Goal: Task Accomplishment & Management: Complete application form

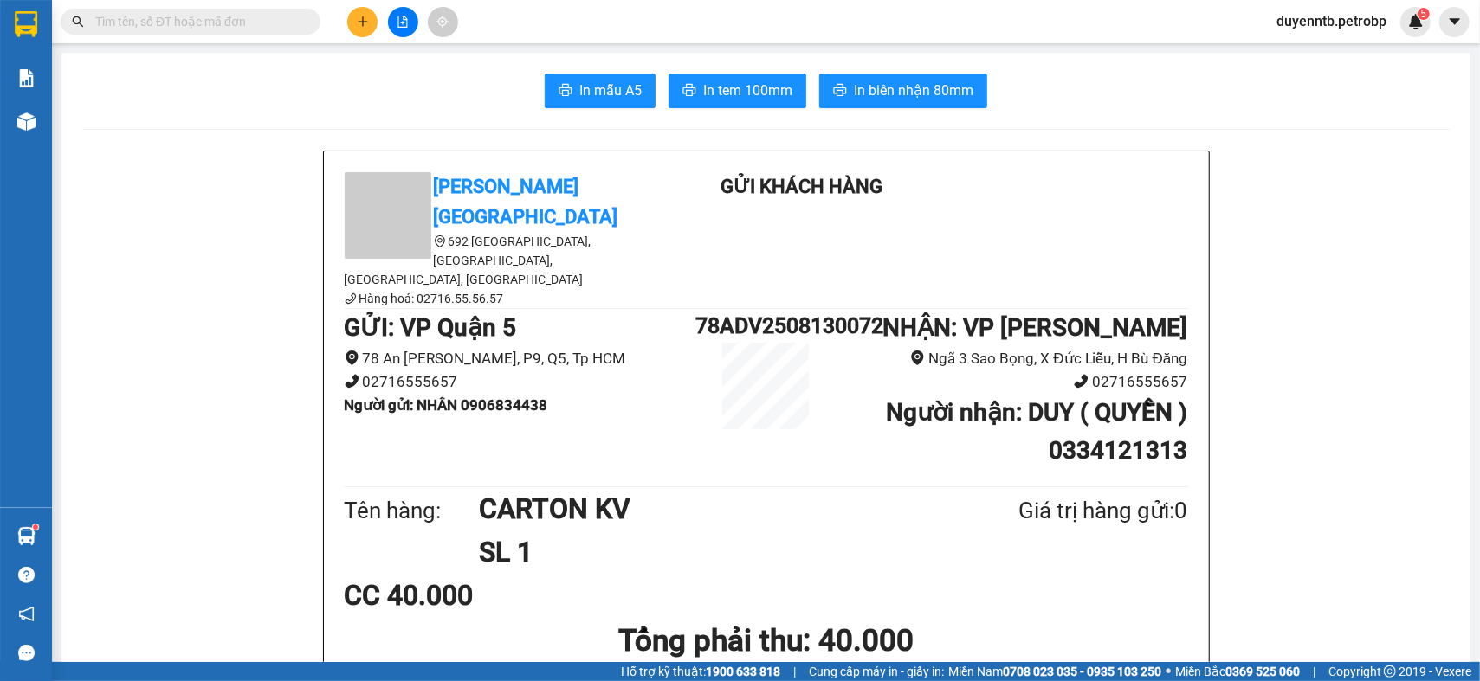
click at [362, 20] on icon "plus" at bounding box center [362, 21] width 1 height 10
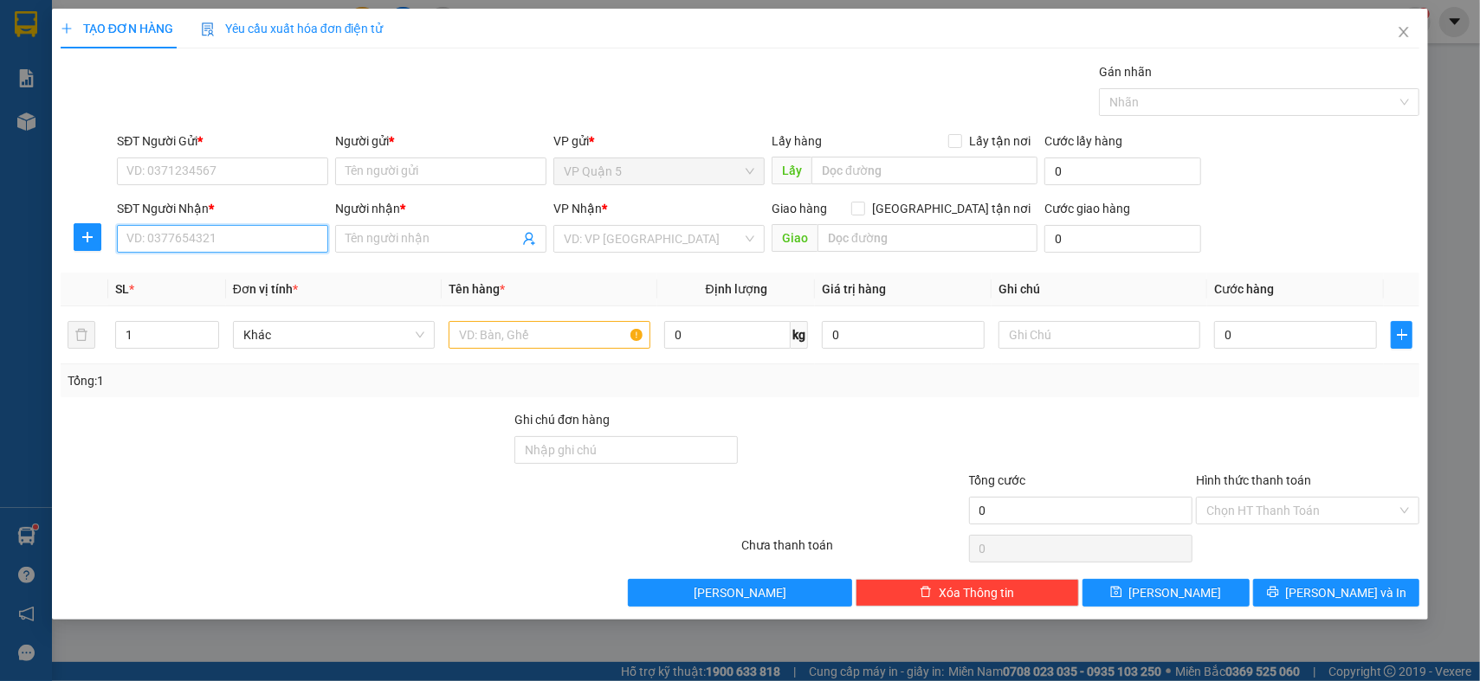
click at [174, 241] on input "SĐT Người Nhận *" at bounding box center [222, 239] width 211 height 28
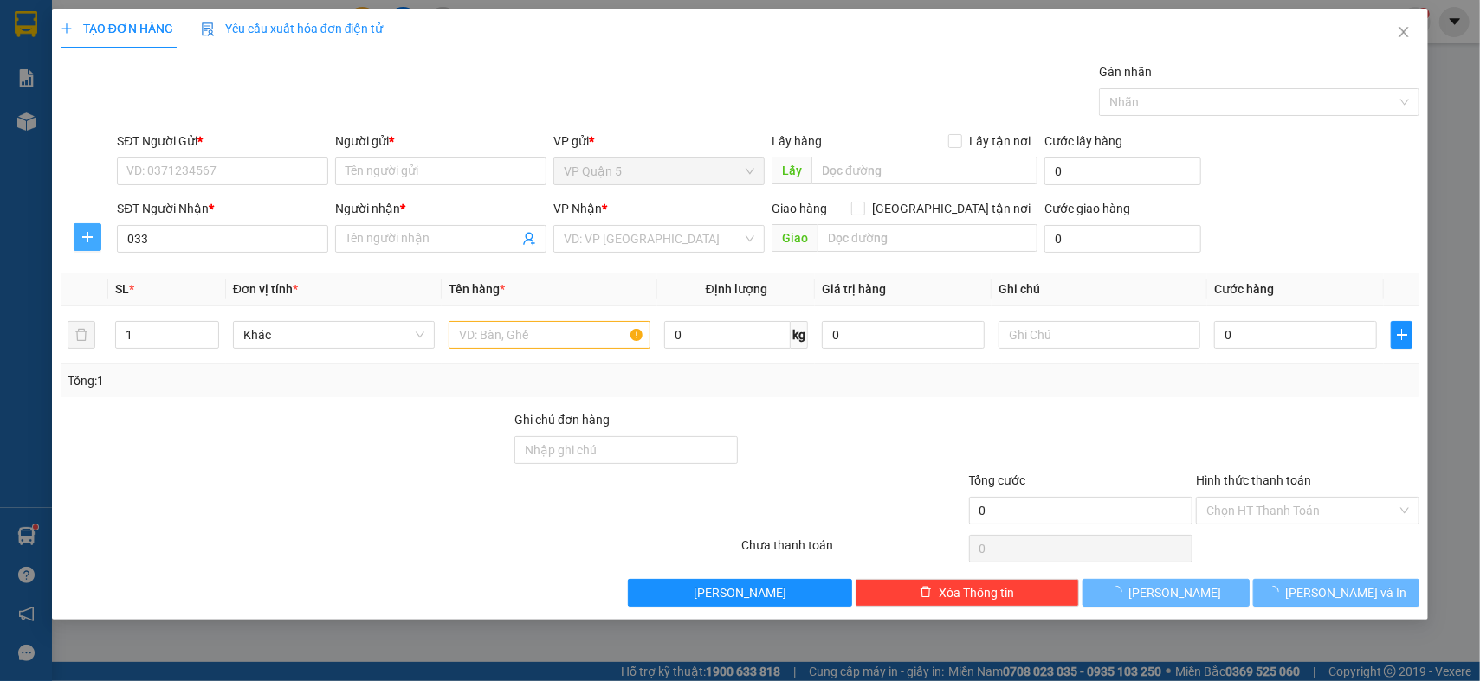
click at [82, 242] on icon "plus" at bounding box center [88, 237] width 14 height 14
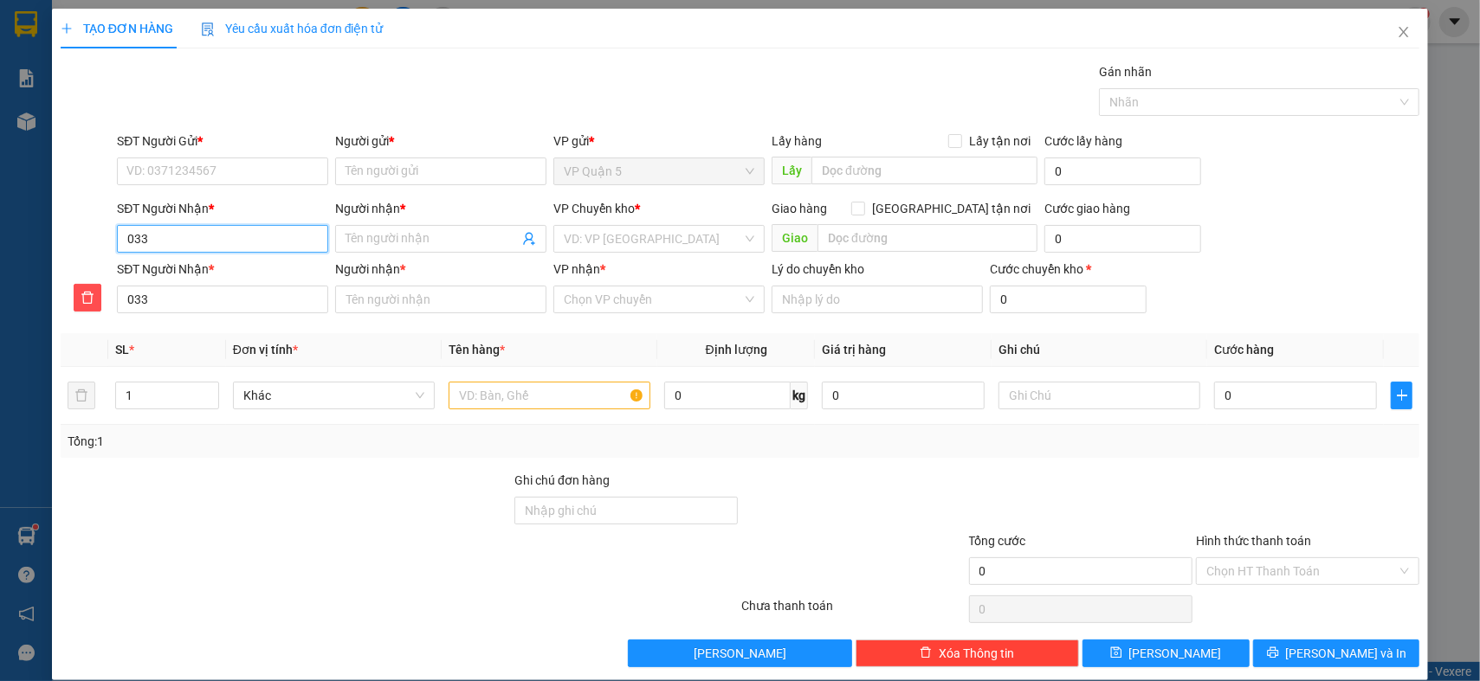
click at [231, 238] on input "033" at bounding box center [222, 239] width 211 height 28
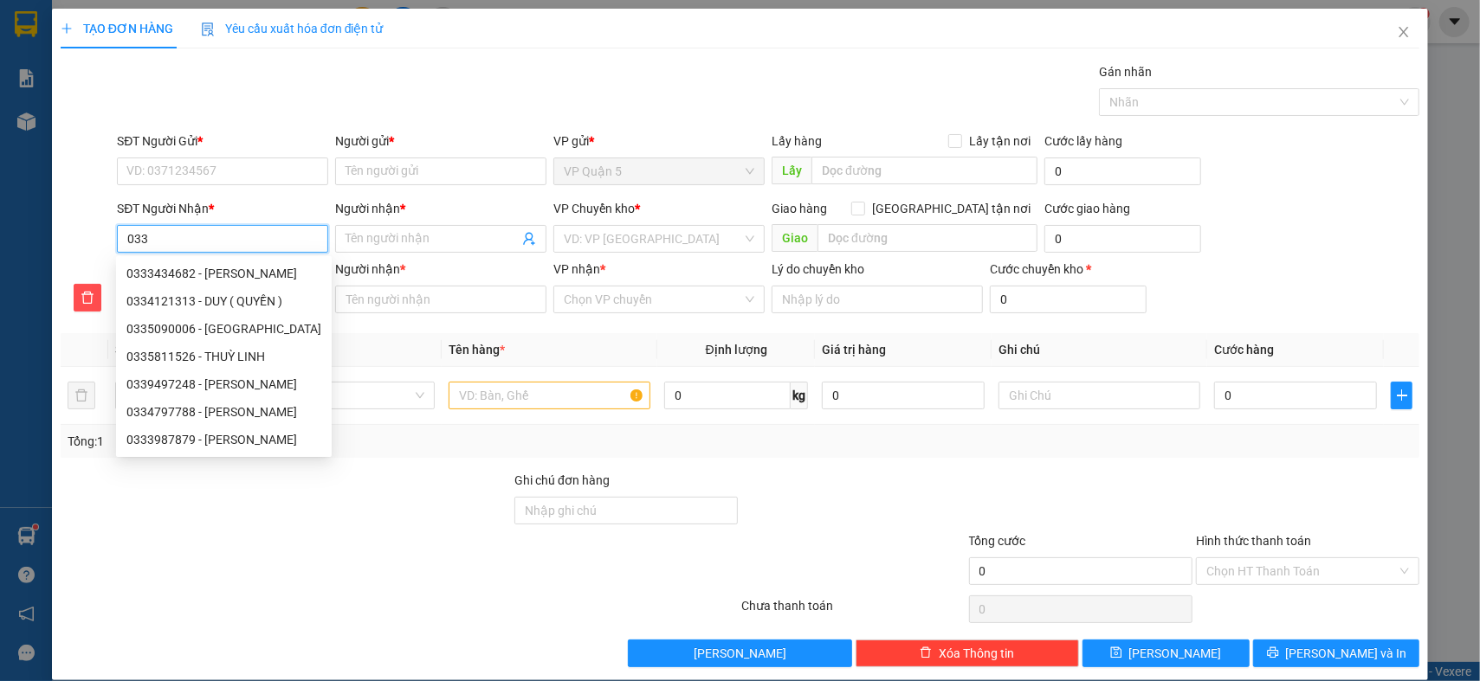
type input "0333"
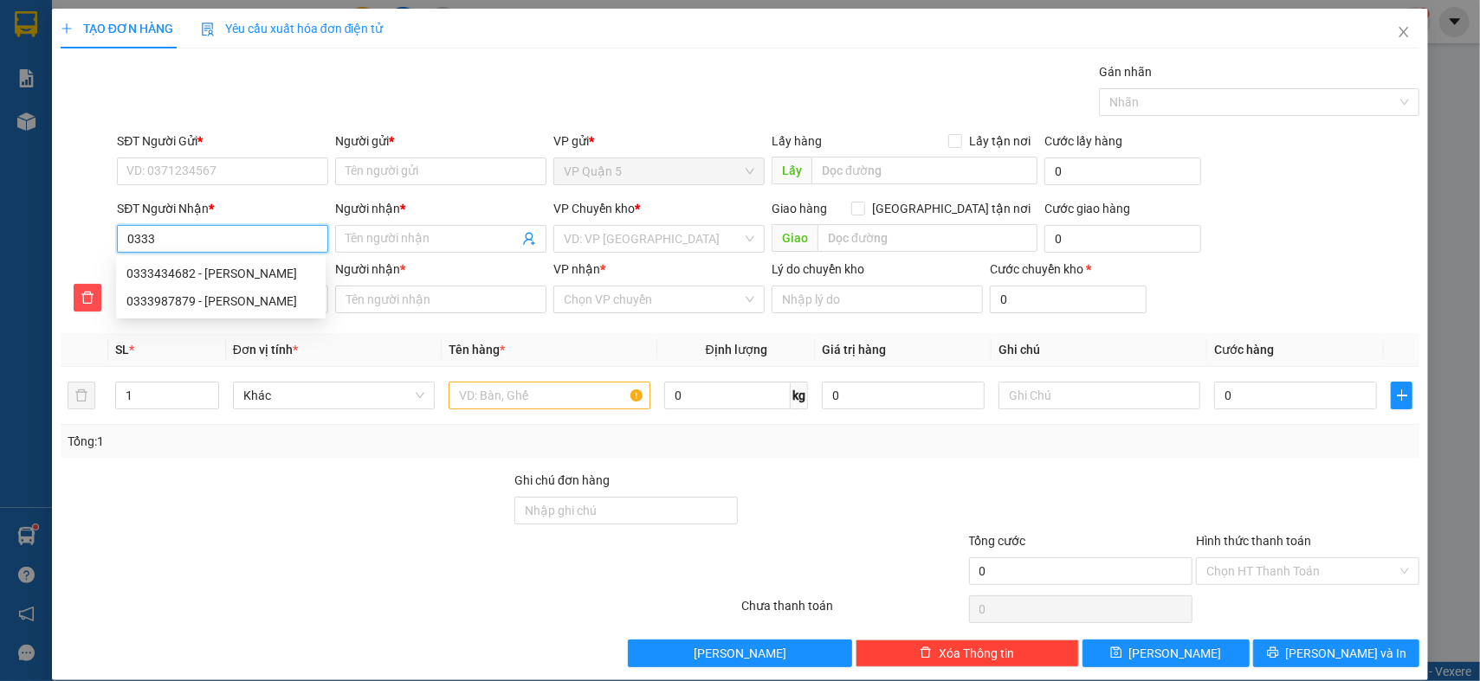
type input "033"
type input "0336"
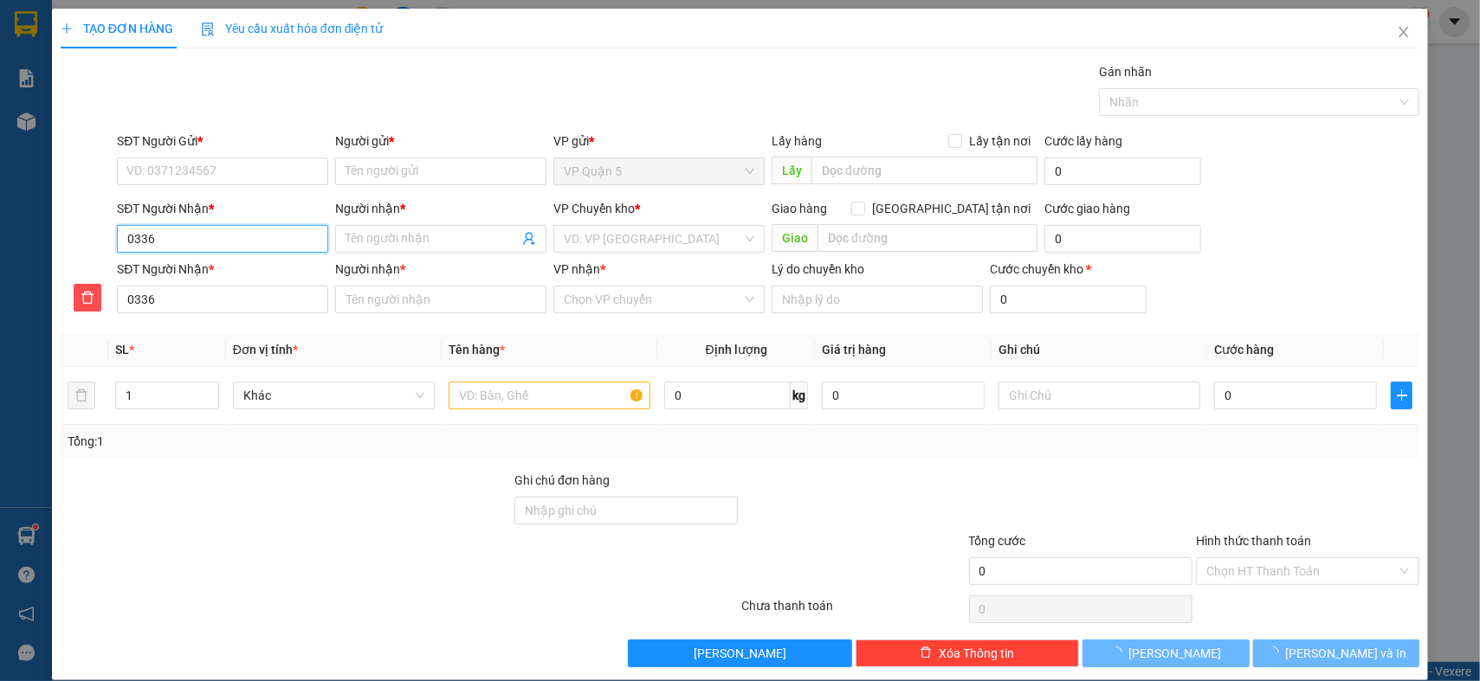
type input "03362"
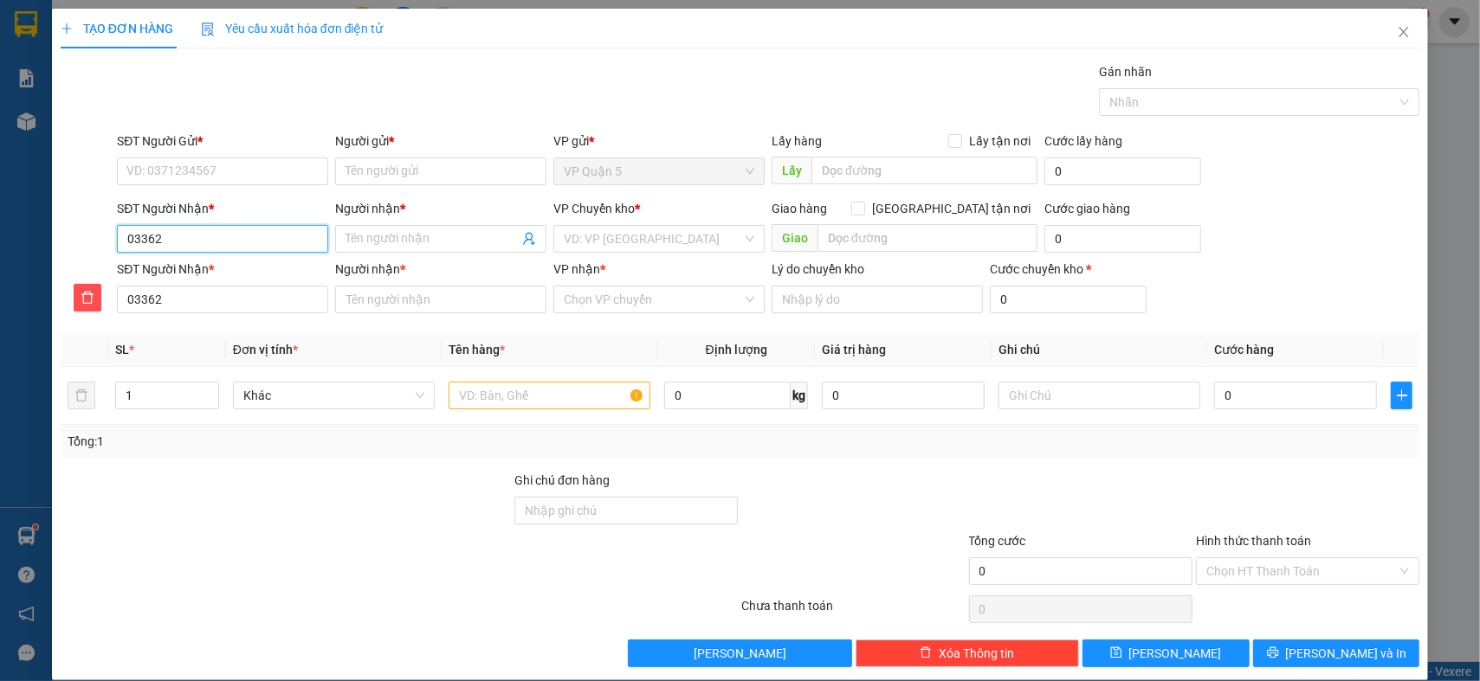
type input "033622"
type input "0336222"
type input "03362221"
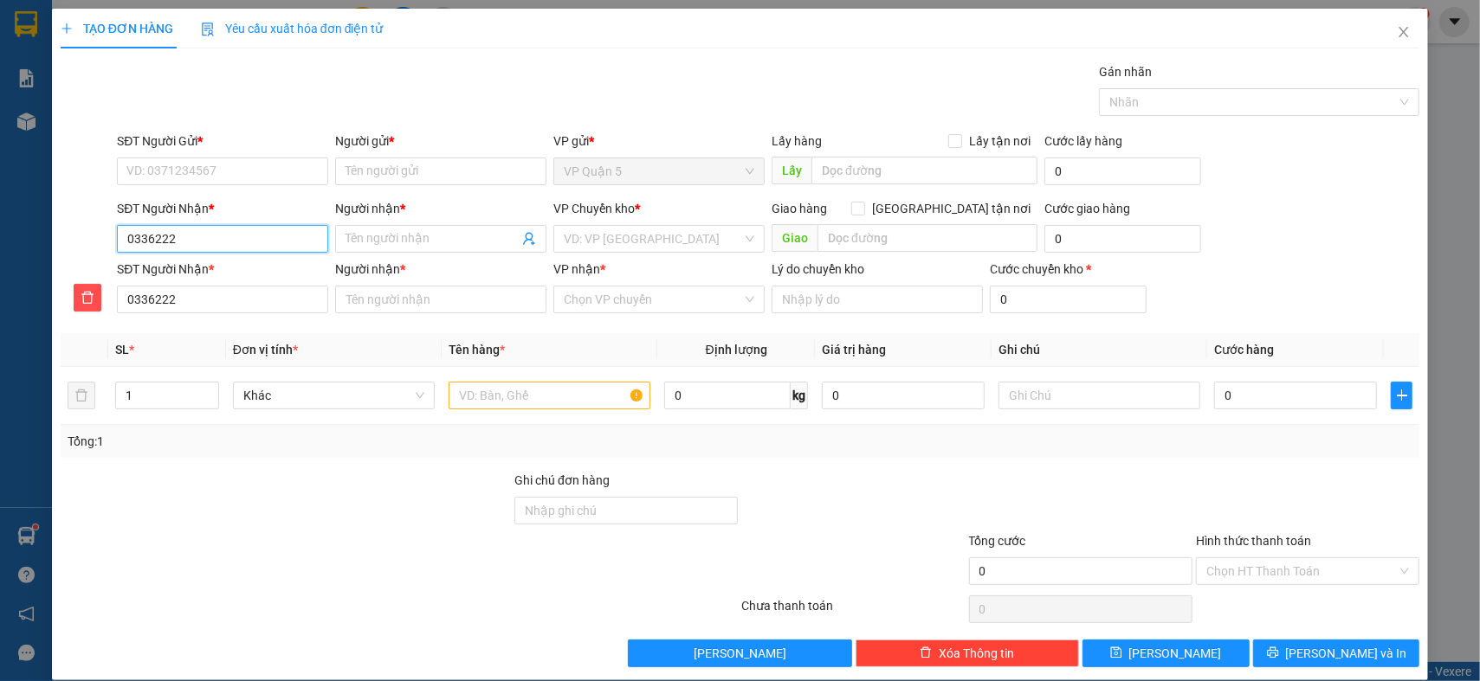
type input "03362221"
type input "033622215"
type input "0336222151"
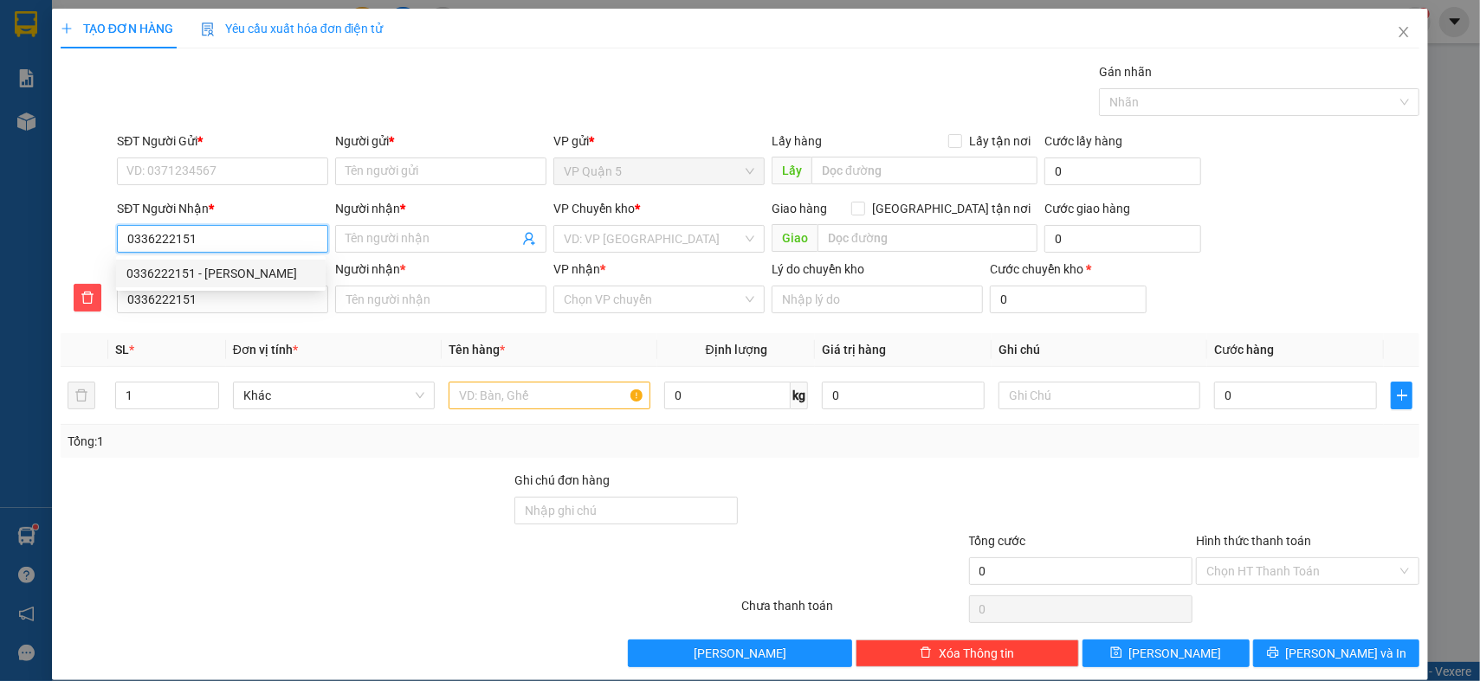
click at [229, 276] on div "0336222151 - [PERSON_NAME]" at bounding box center [220, 273] width 189 height 19
type input "[PERSON_NAME]"
type input "CHỢ BÙ NA"
type input "[PERSON_NAME]"
type input "30.000"
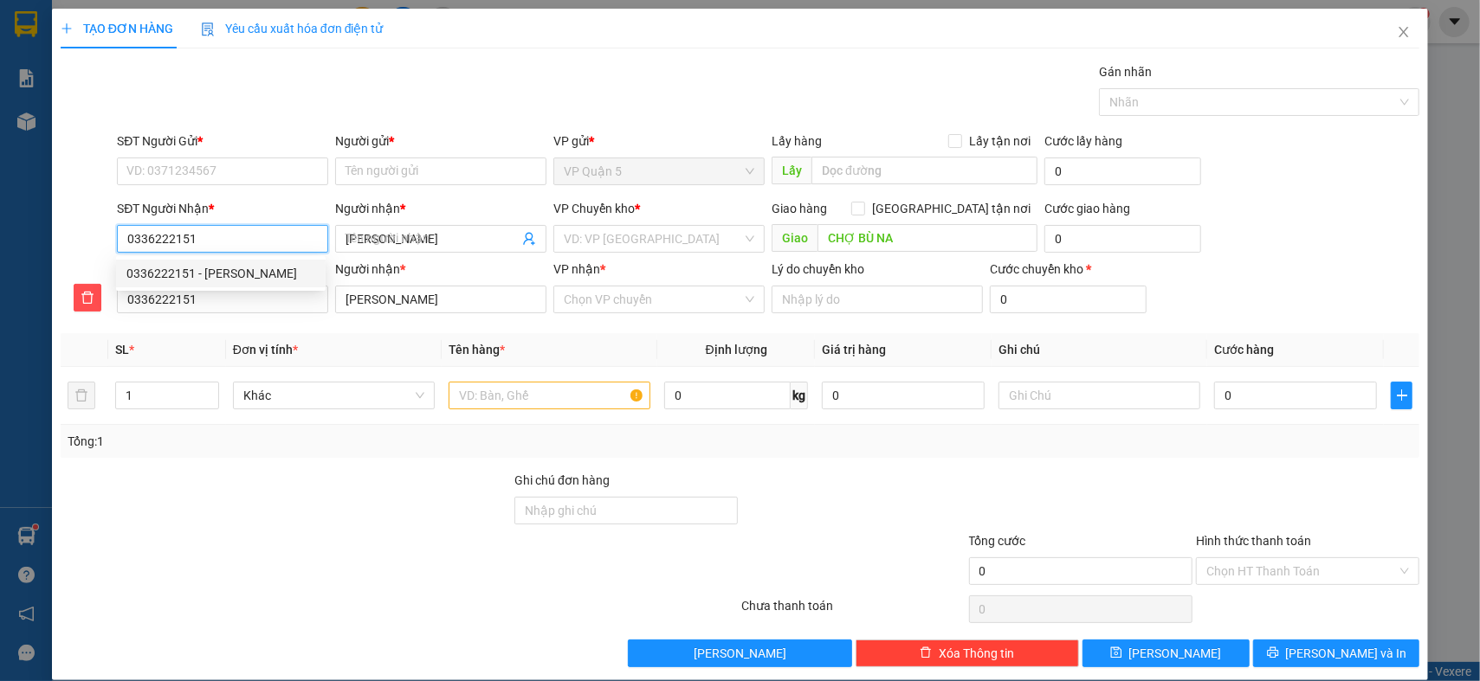
type input "30.000"
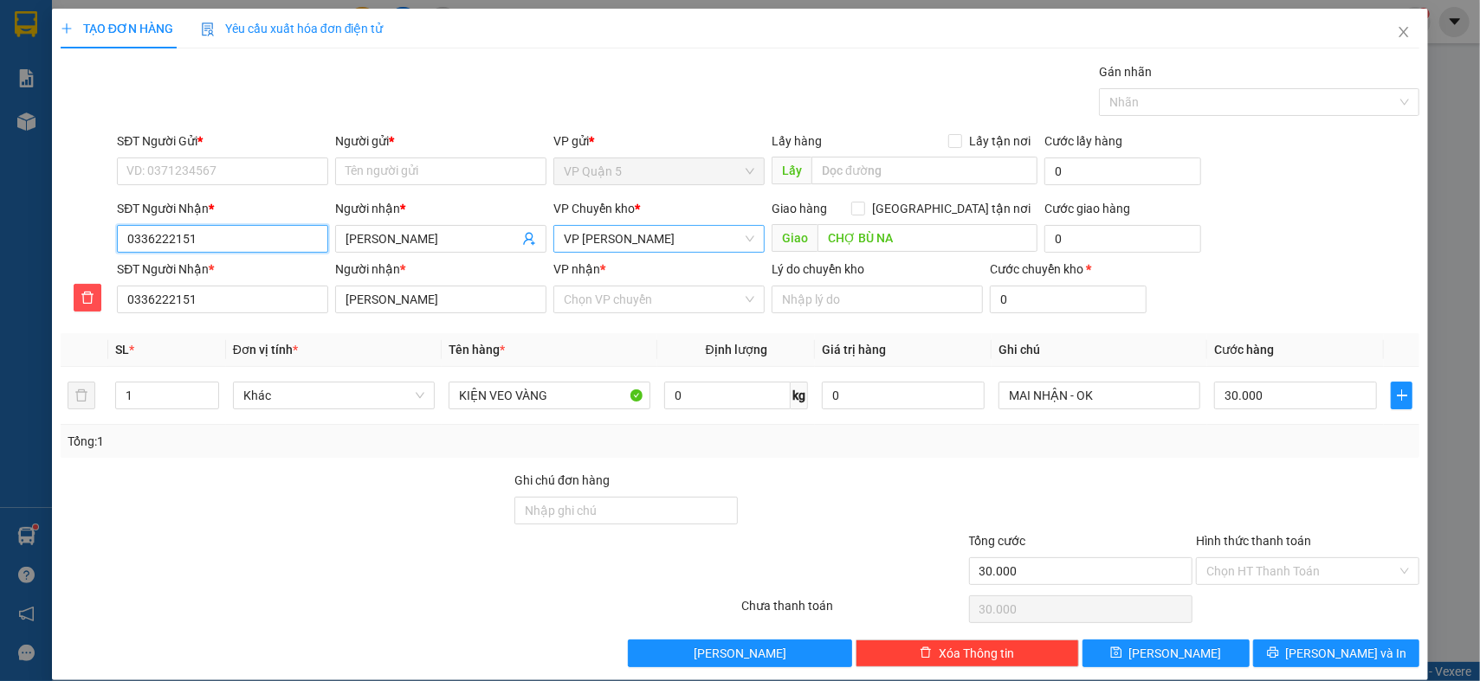
click at [669, 242] on span "VP [PERSON_NAME]" at bounding box center [659, 239] width 190 height 26
type input "0336222151"
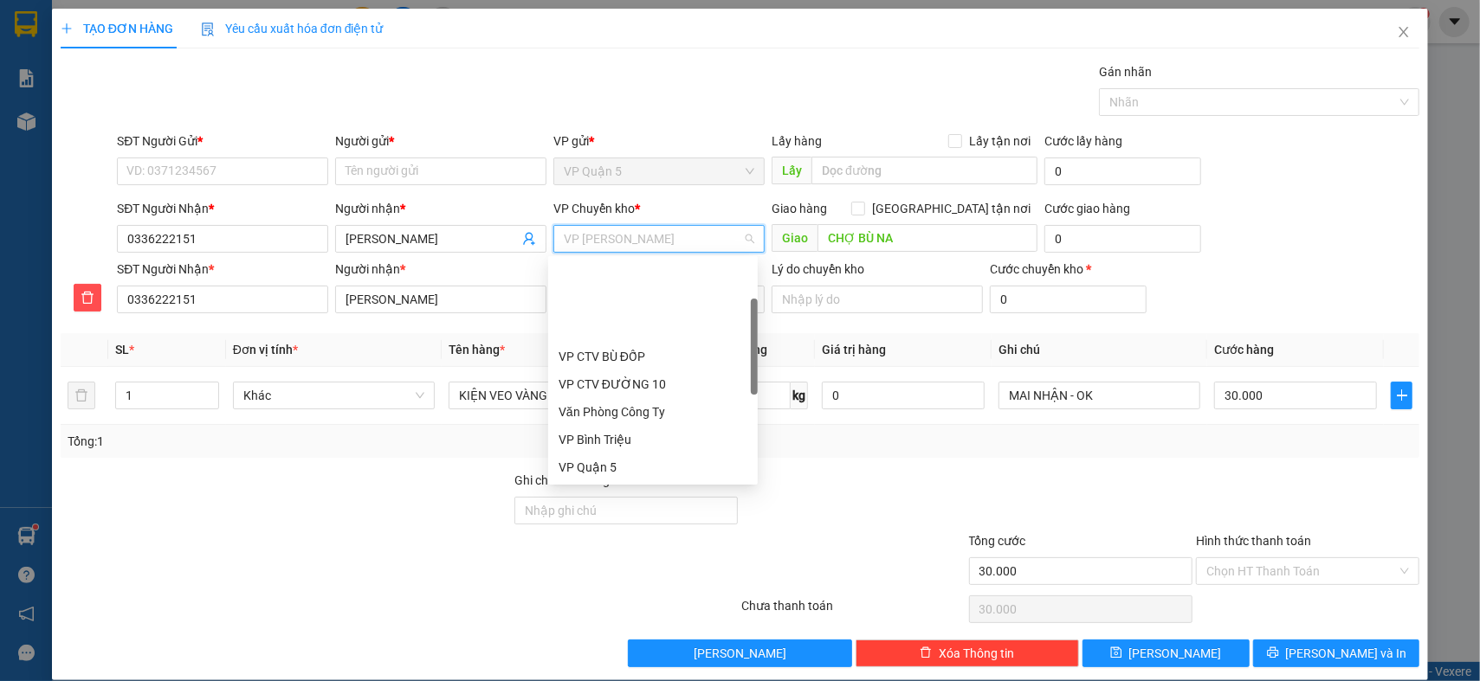
scroll to position [111, 0]
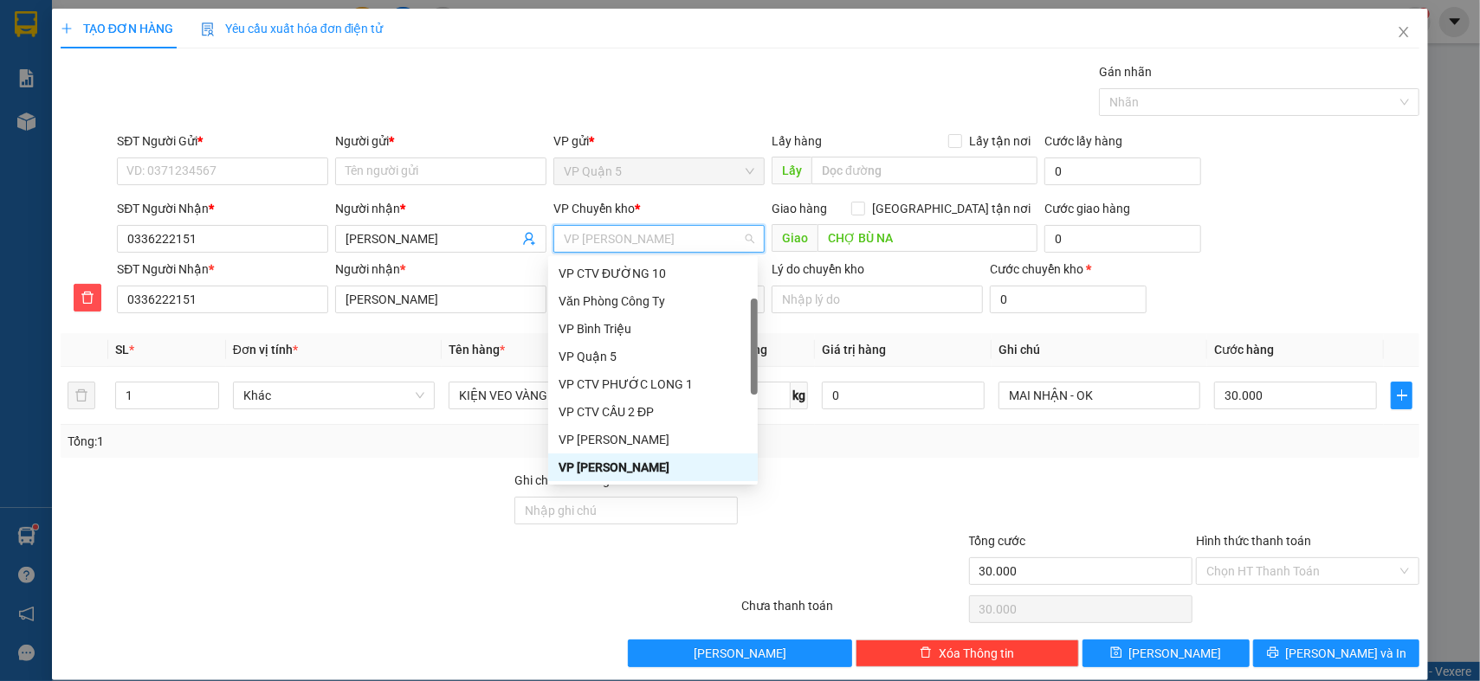
click at [668, 242] on span "VP [PERSON_NAME]" at bounding box center [659, 239] width 190 height 26
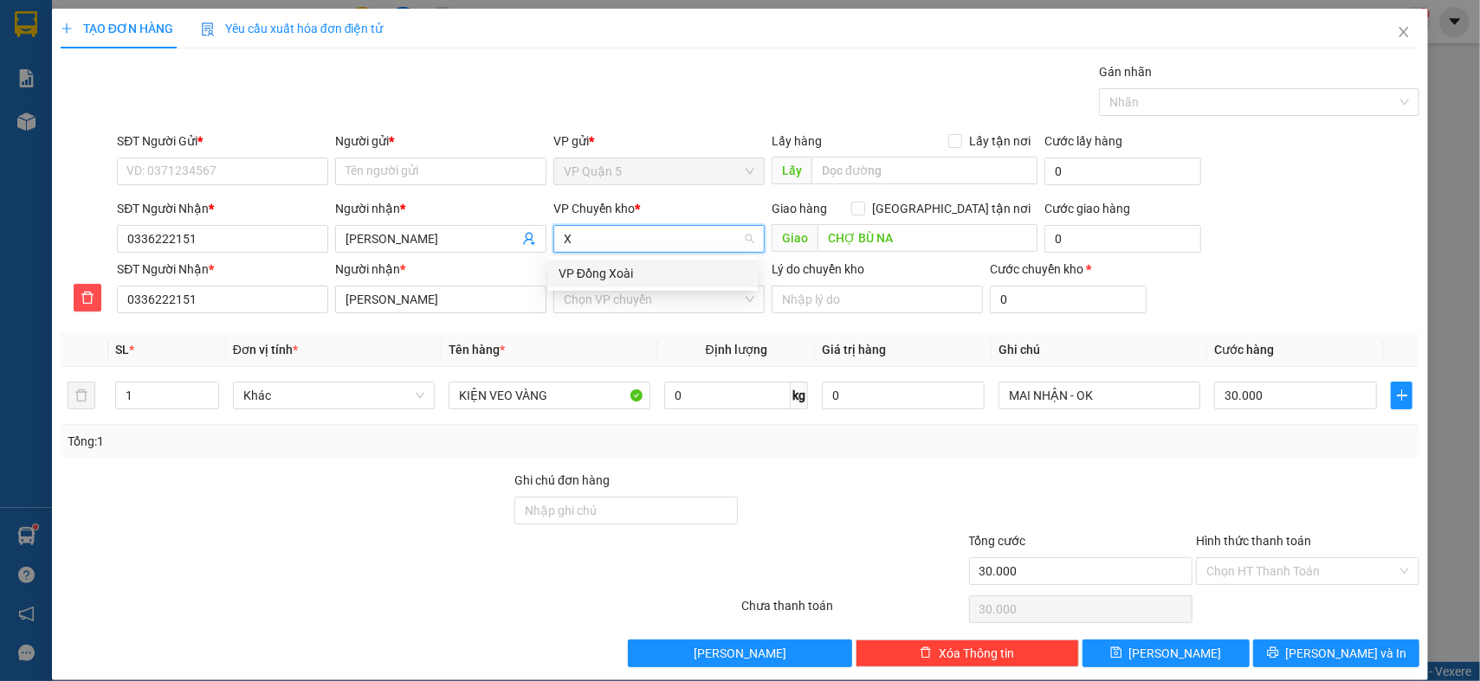
scroll to position [0, 0]
type input "XOAI"
click at [614, 280] on div "VP Đồng Xoài" at bounding box center [652, 273] width 189 height 19
click at [636, 313] on div "Chọn VP chuyển" at bounding box center [658, 300] width 211 height 28
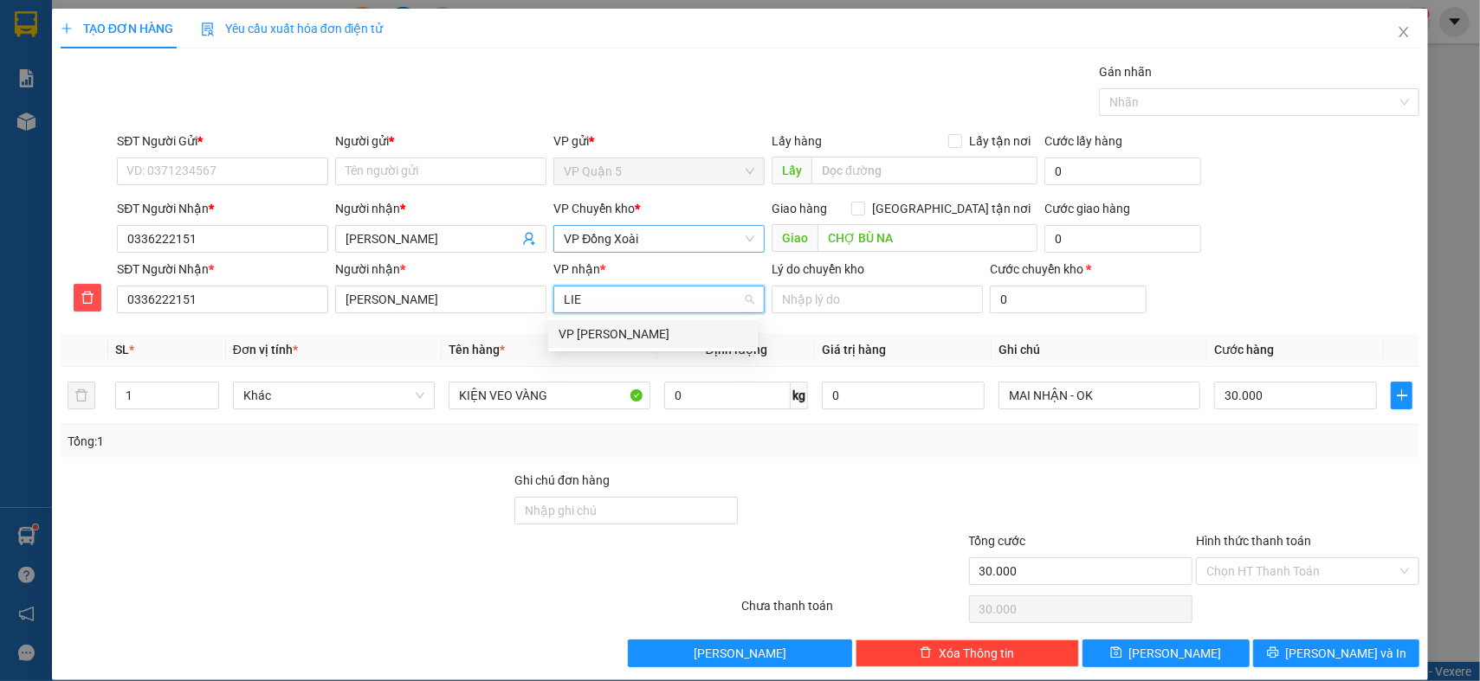
type input "LIEU"
click at [633, 332] on div "VP [PERSON_NAME]" at bounding box center [652, 334] width 189 height 19
click at [207, 184] on input "SĐT Người Gửi *" at bounding box center [222, 172] width 211 height 28
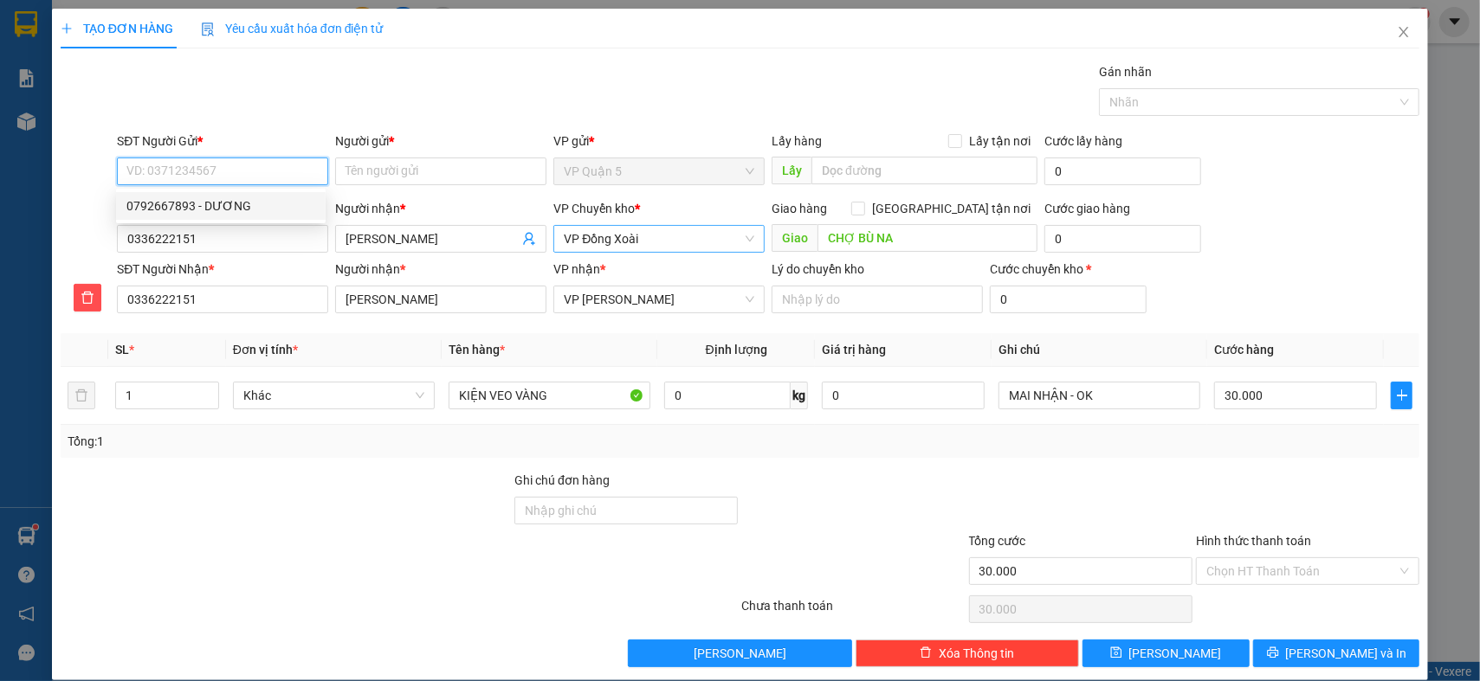
click at [190, 211] on div "0792667893 - DƯƠNG" at bounding box center [220, 206] width 189 height 19
type input "0792667893"
type input "DƯƠNG"
click at [1284, 409] on div "30.000" at bounding box center [1295, 395] width 163 height 35
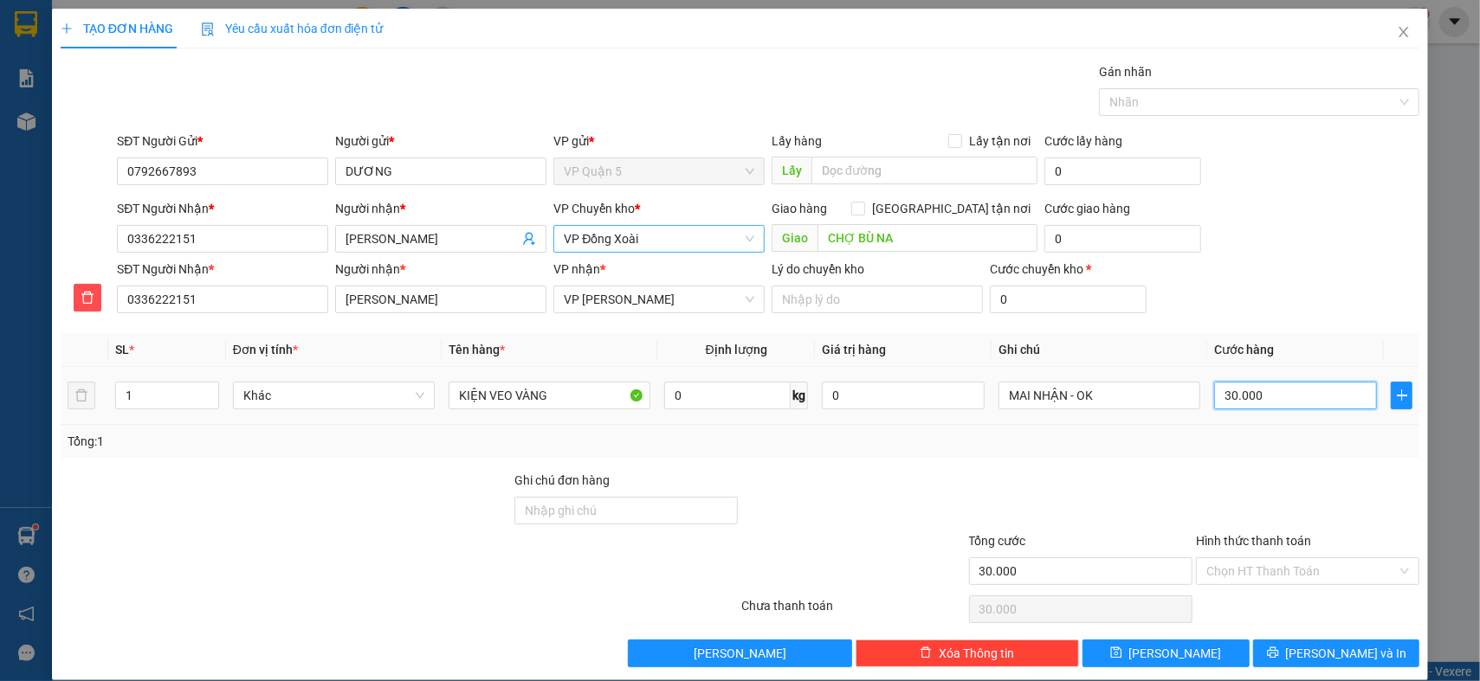
click at [1282, 406] on input "30.000" at bounding box center [1295, 396] width 163 height 28
type input "4"
type input "40"
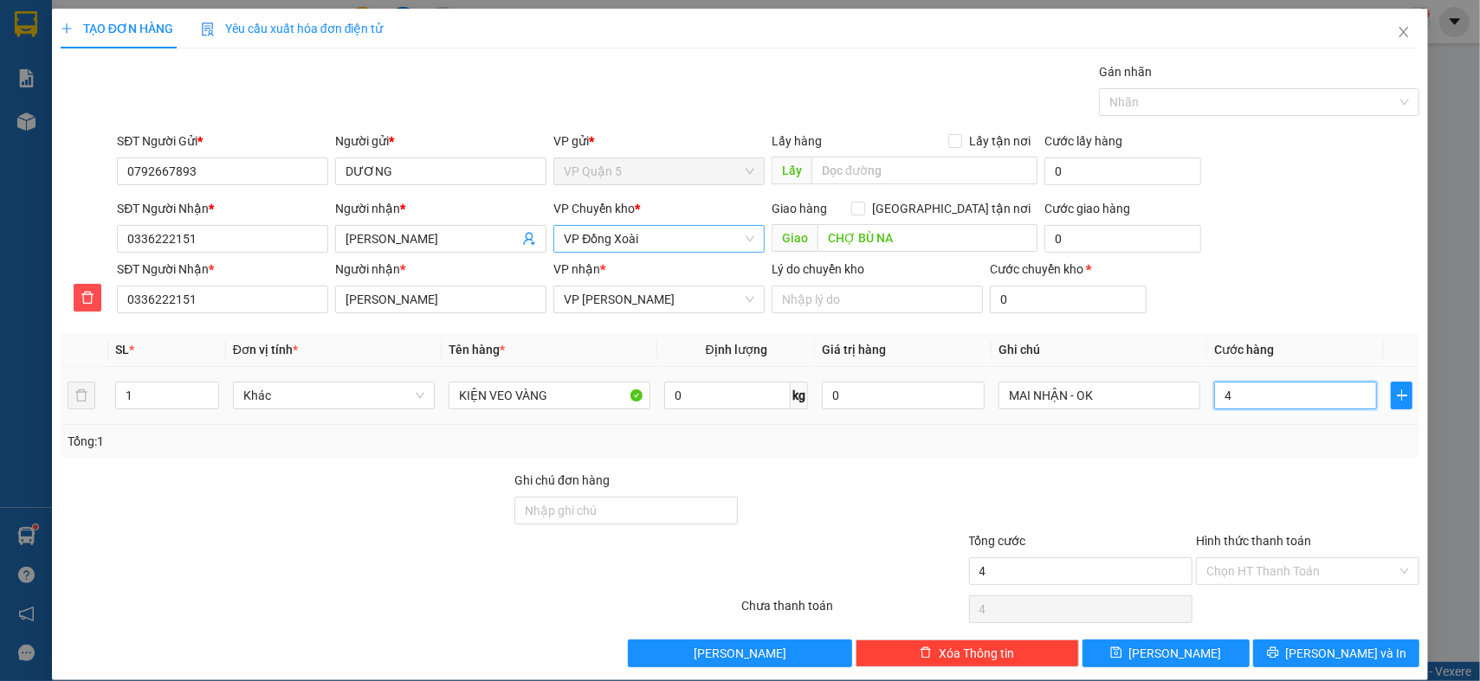
type input "40"
type input "400"
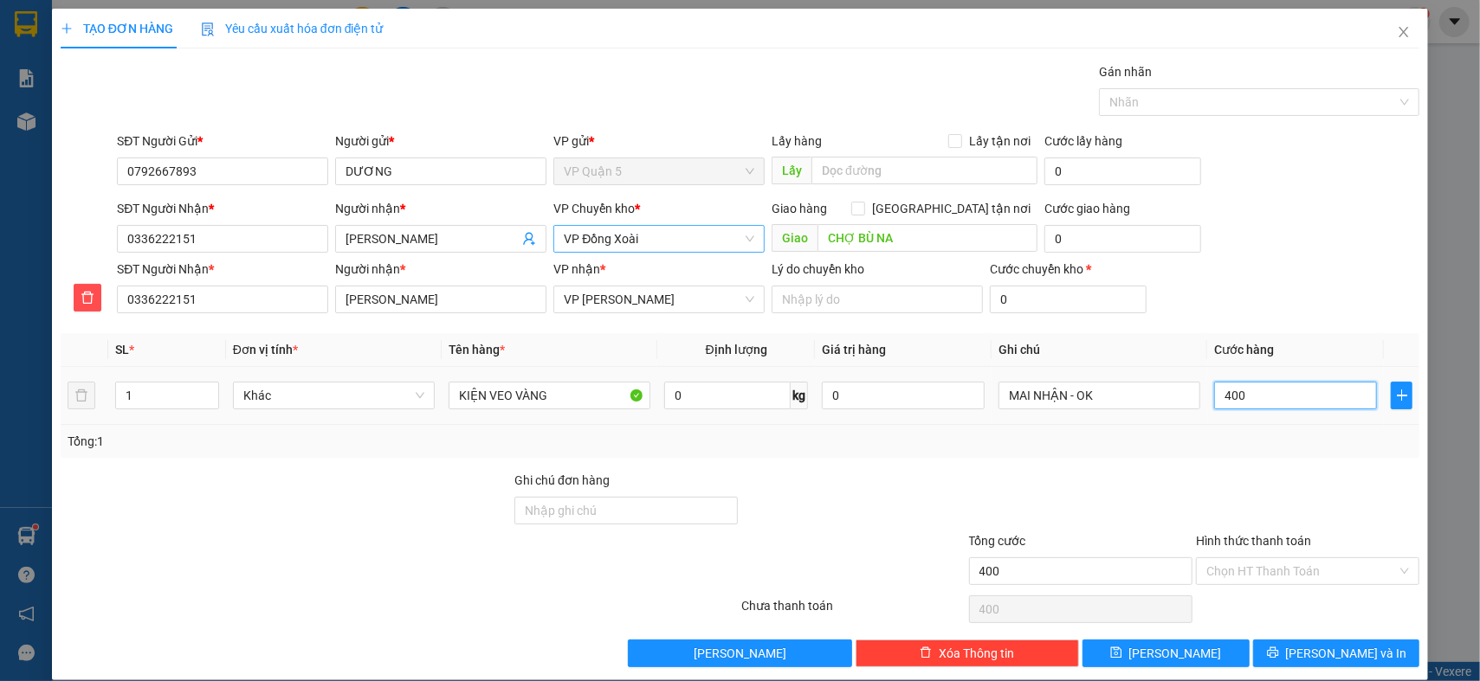
type input "4.000"
type input "40.000"
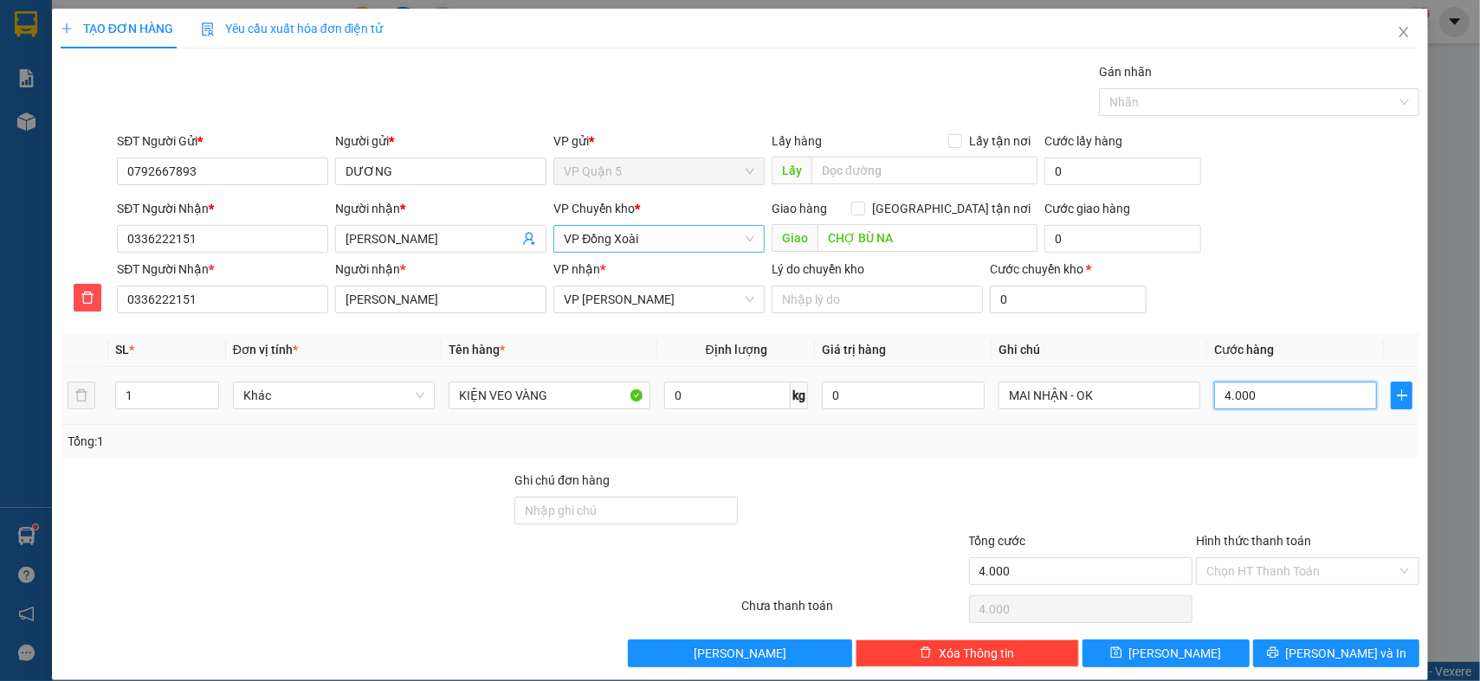
type input "40.000"
type input "4.000"
type input "400"
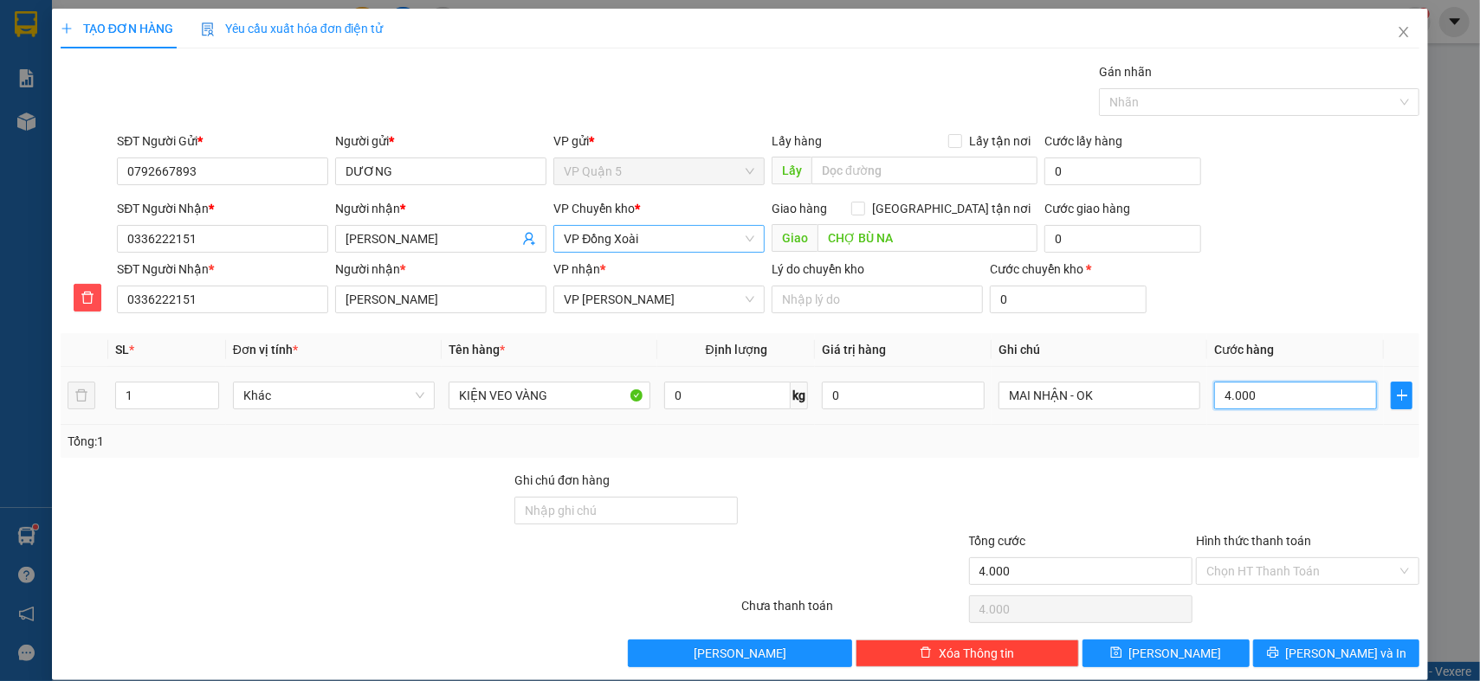
type input "400"
type input "40"
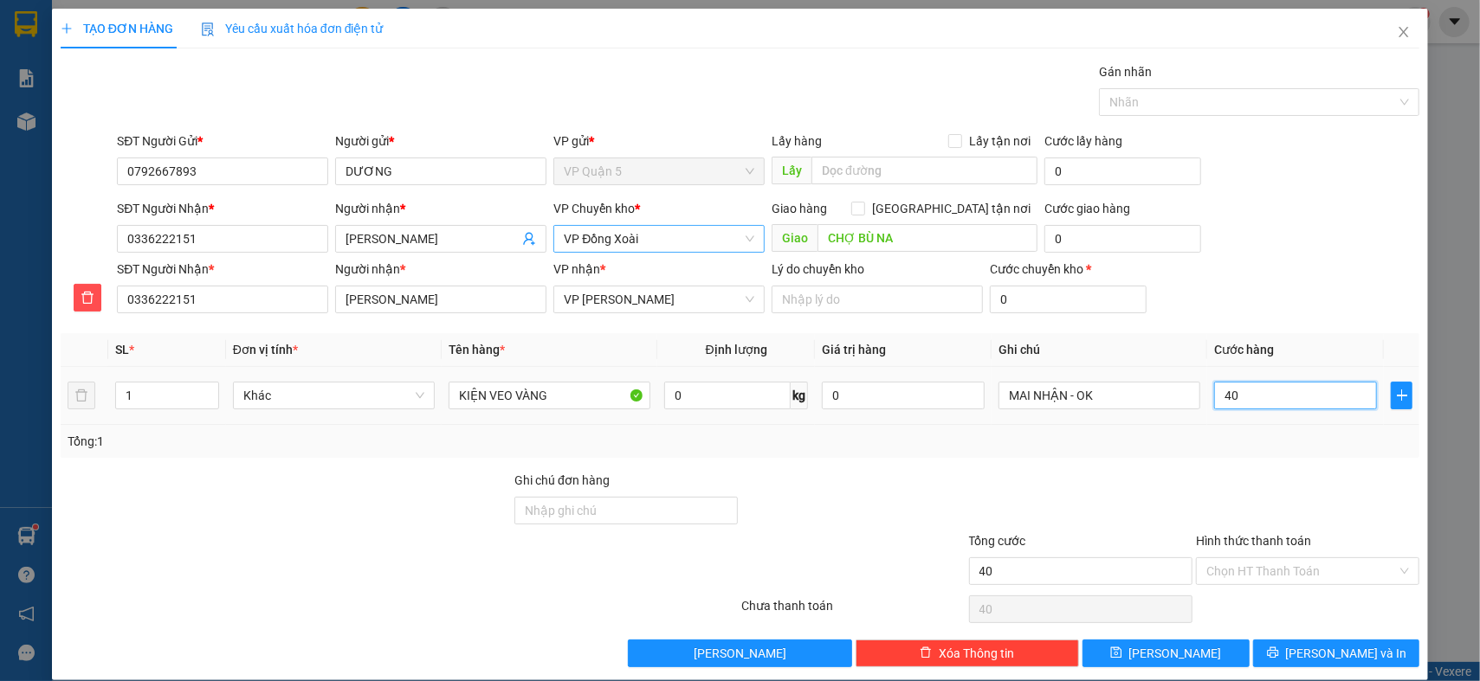
type input "4"
type input "0"
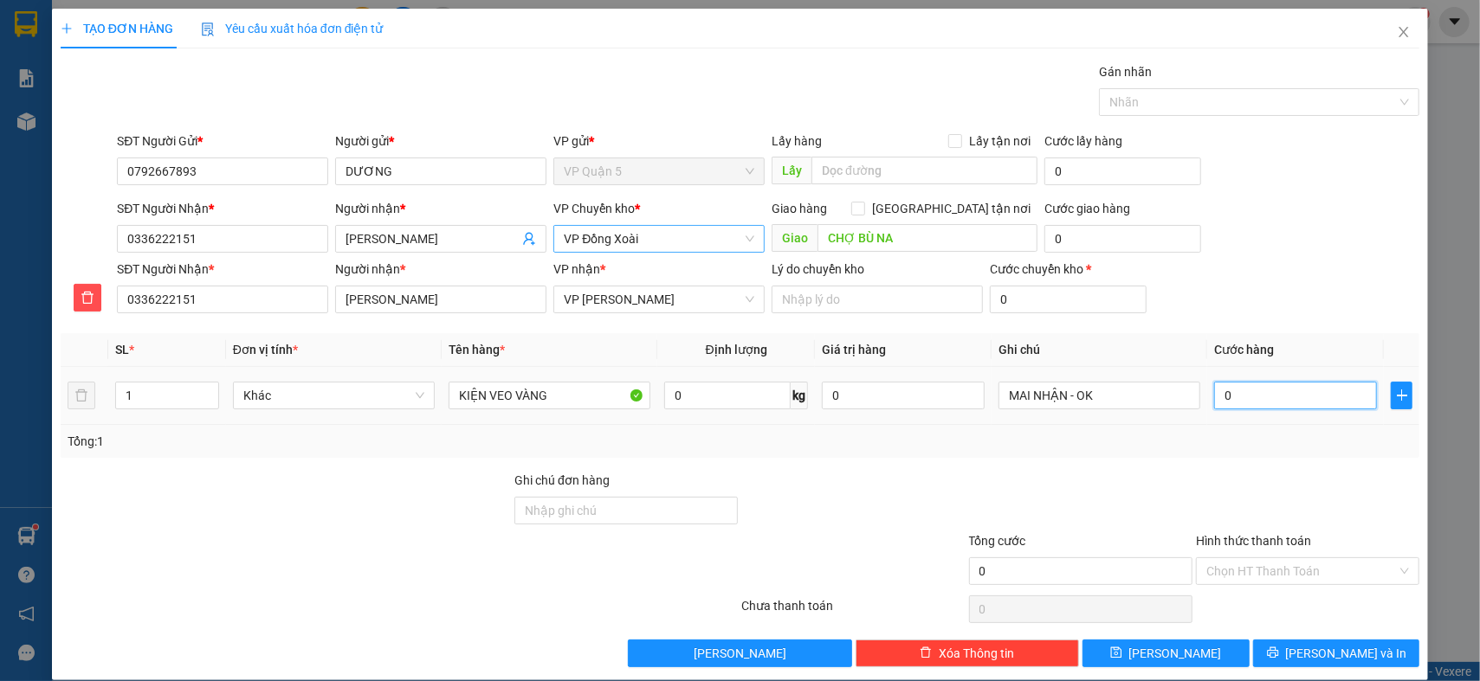
type input "0"
type input "5"
type input "05"
type input "50"
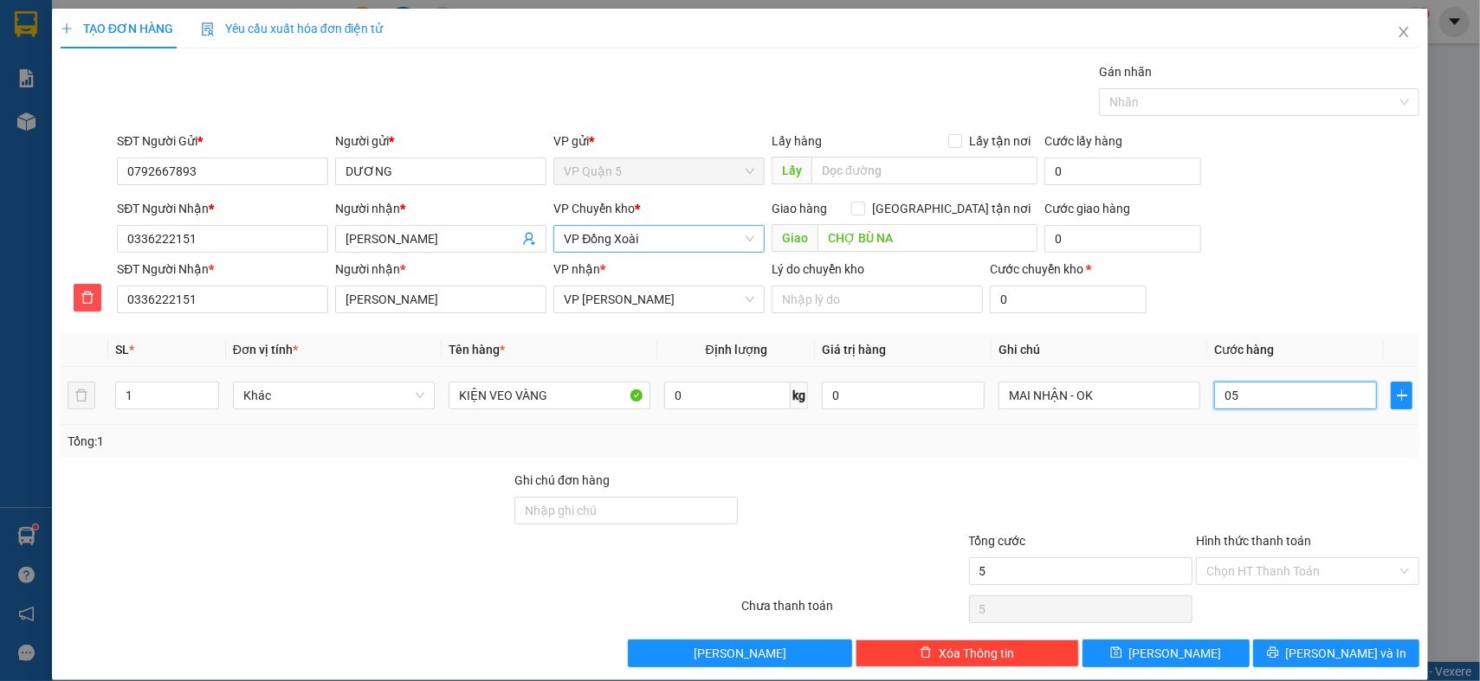
type input "50"
type input "050"
type input "500"
type input "0.500"
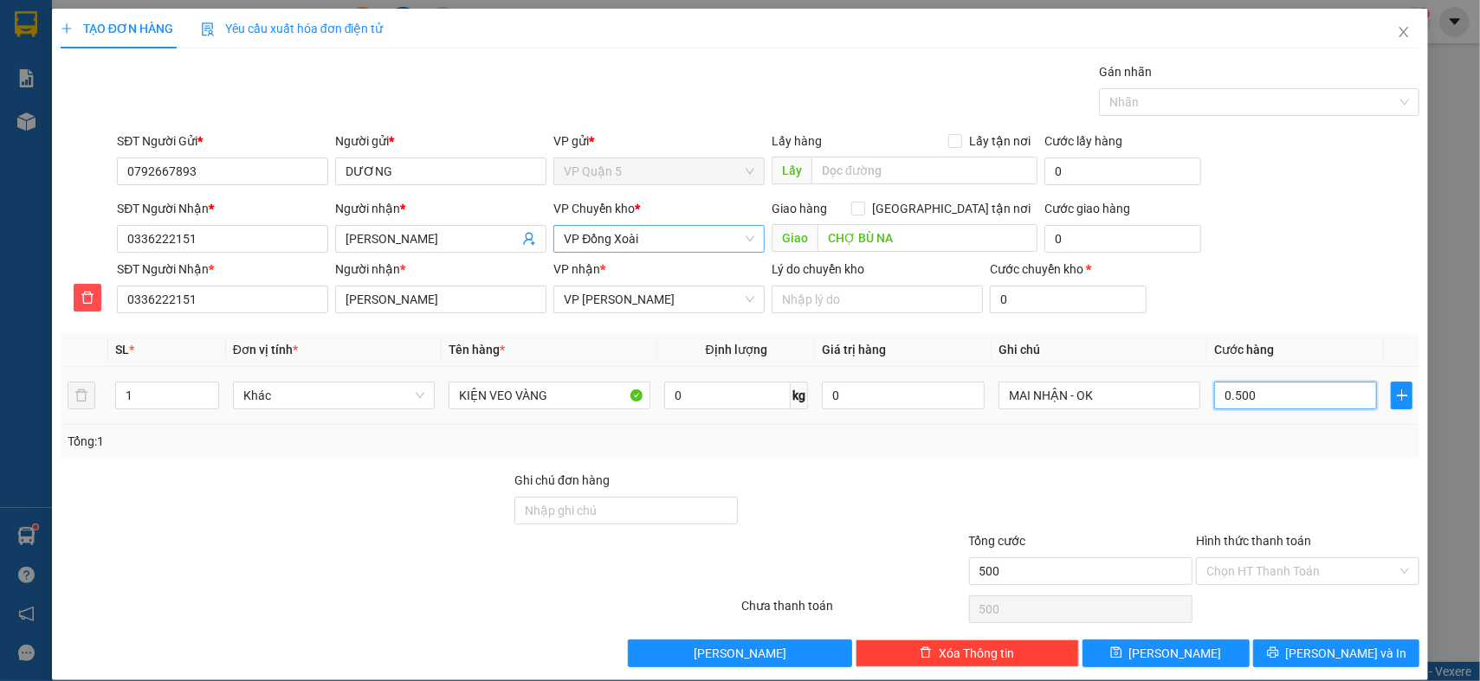
type input "5.000"
type input "05.000"
type input "50.000"
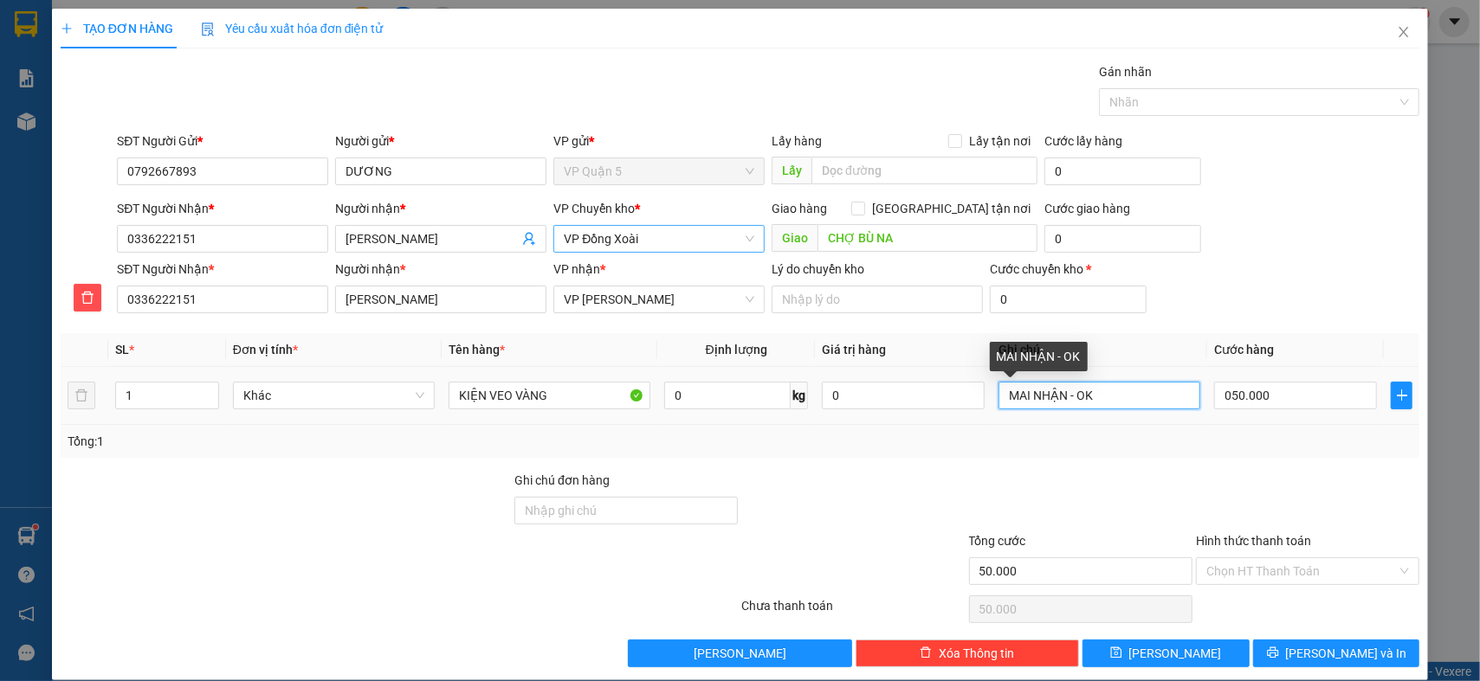
type input "50.000"
click at [1092, 399] on input "MAI NHẬN - OK" at bounding box center [1099, 396] width 202 height 28
type input "MAI NHẬN CHIỀU"
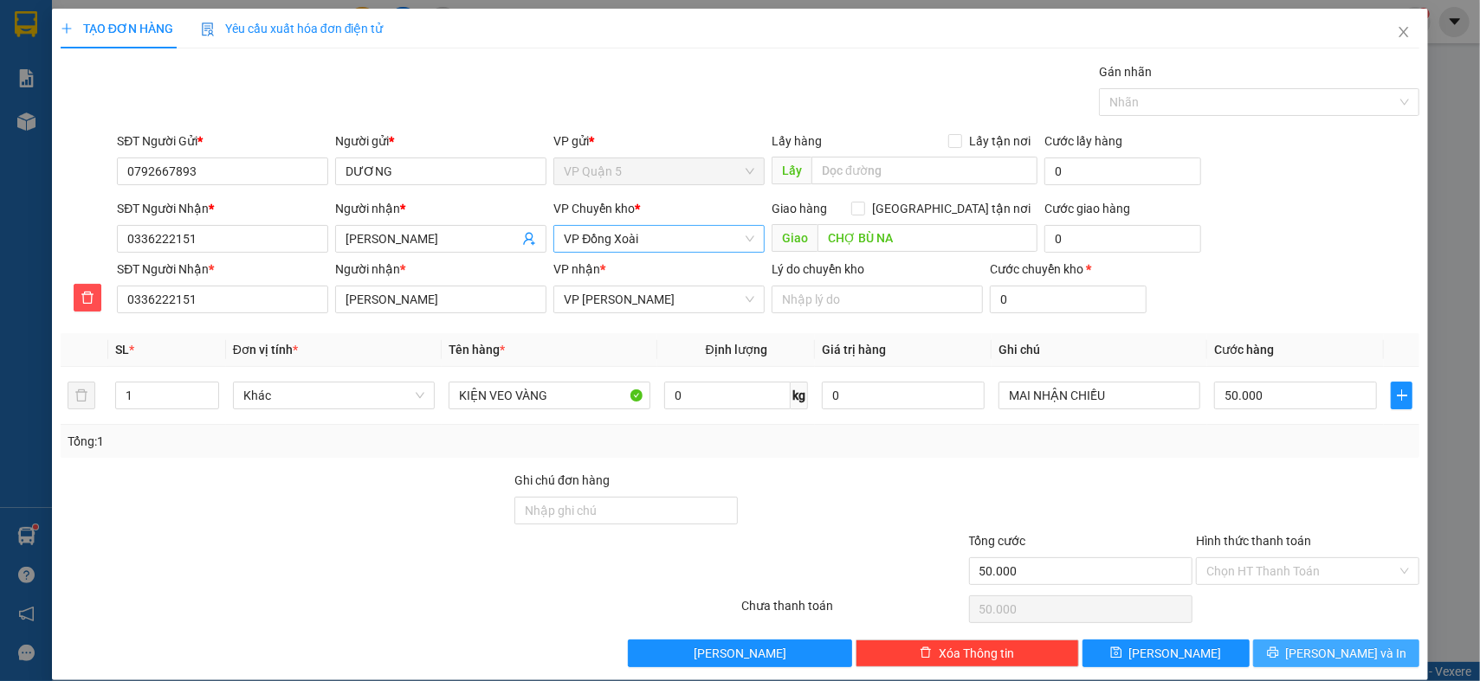
click at [1280, 661] on button "[PERSON_NAME] và In" at bounding box center [1336, 654] width 167 height 28
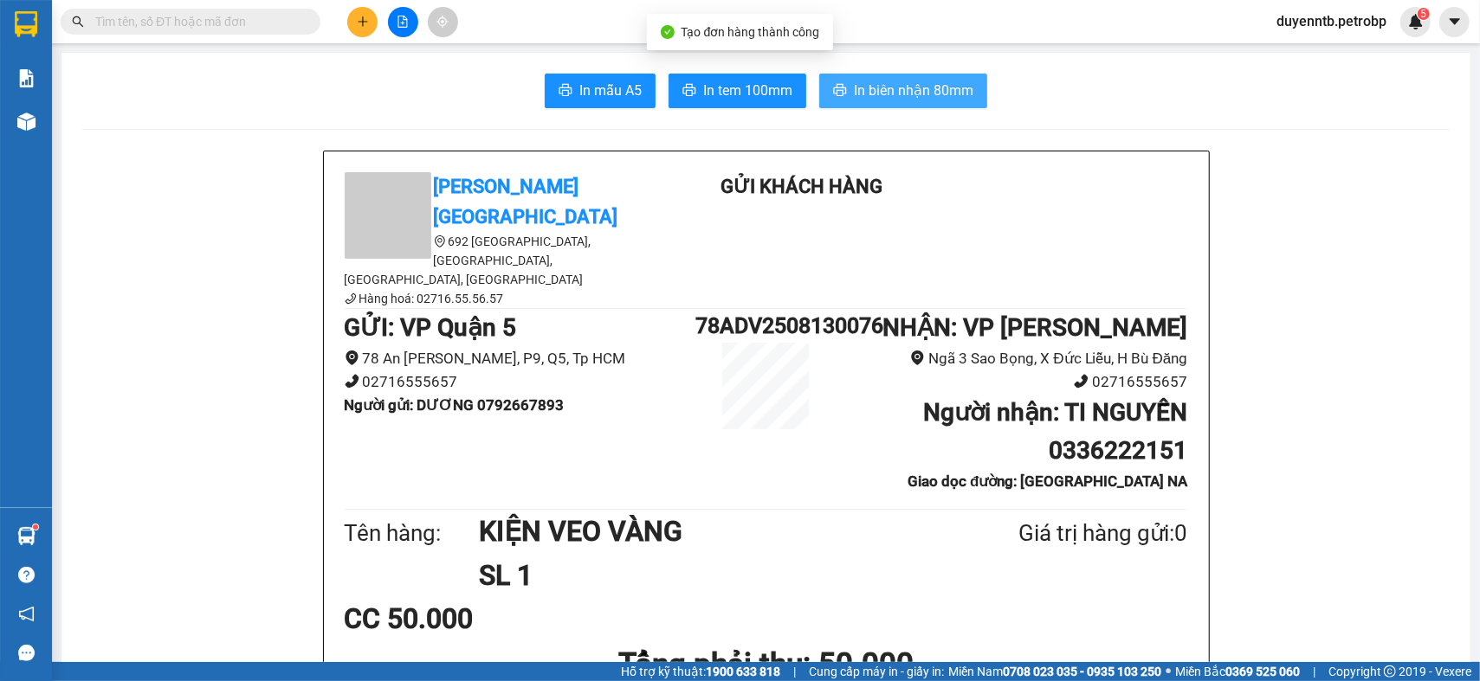
click at [883, 88] on span "In biên nhận 80mm" at bounding box center [913, 91] width 119 height 22
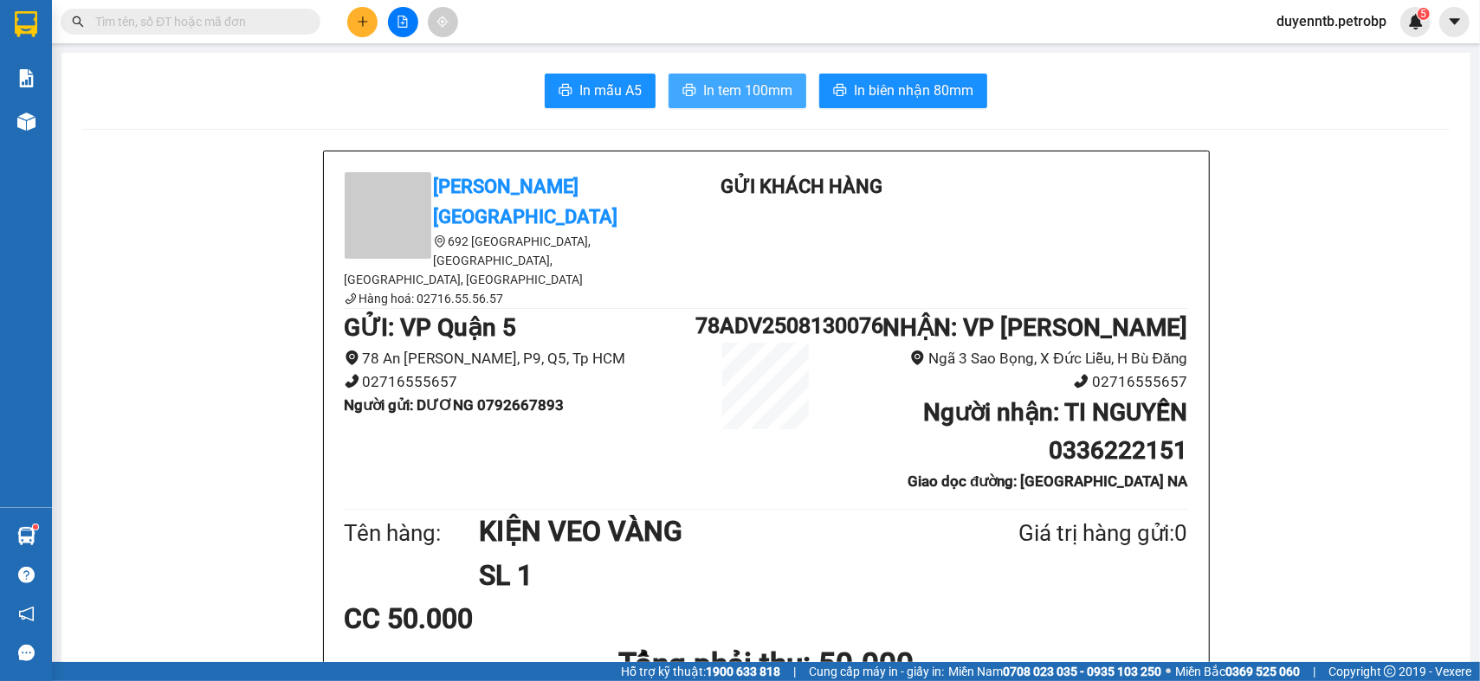
click at [769, 81] on span "In tem 100mm" at bounding box center [747, 91] width 89 height 22
click at [359, 29] on button at bounding box center [362, 22] width 30 height 30
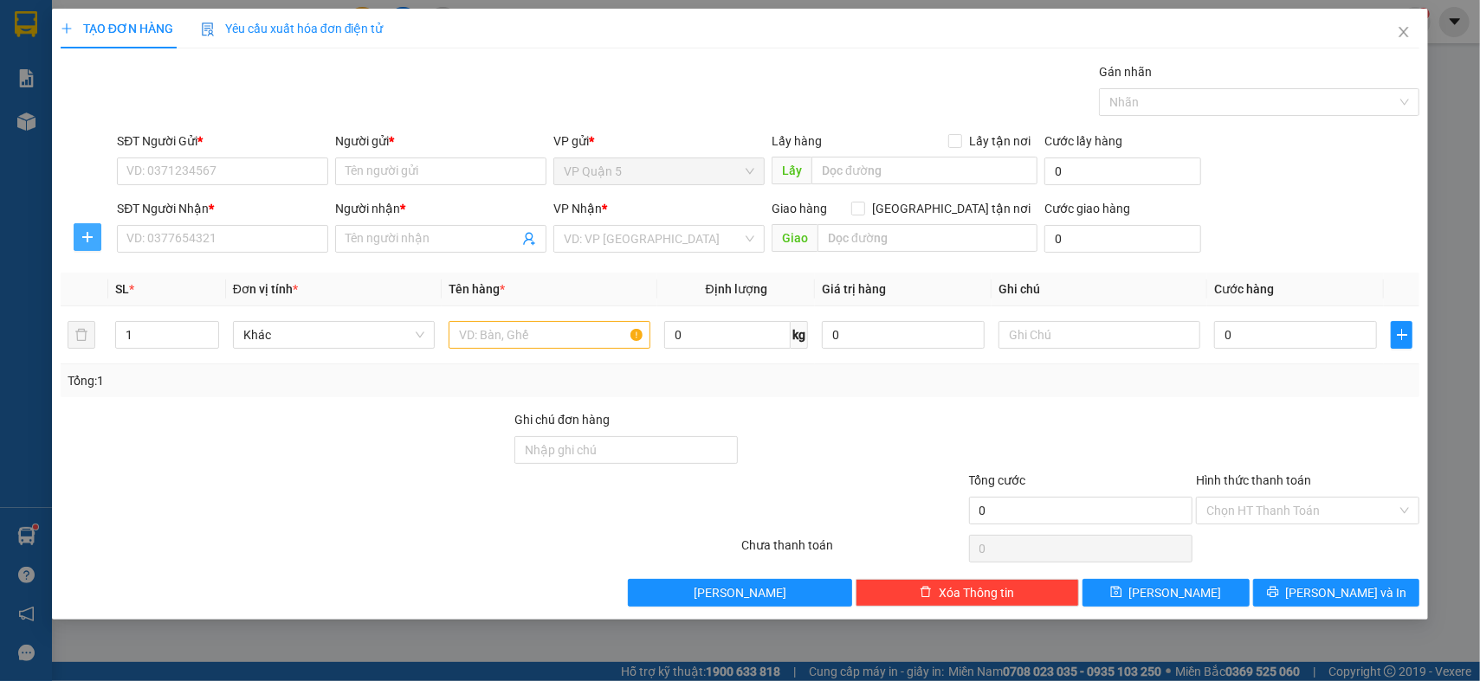
click at [94, 234] on span "plus" at bounding box center [87, 237] width 26 height 14
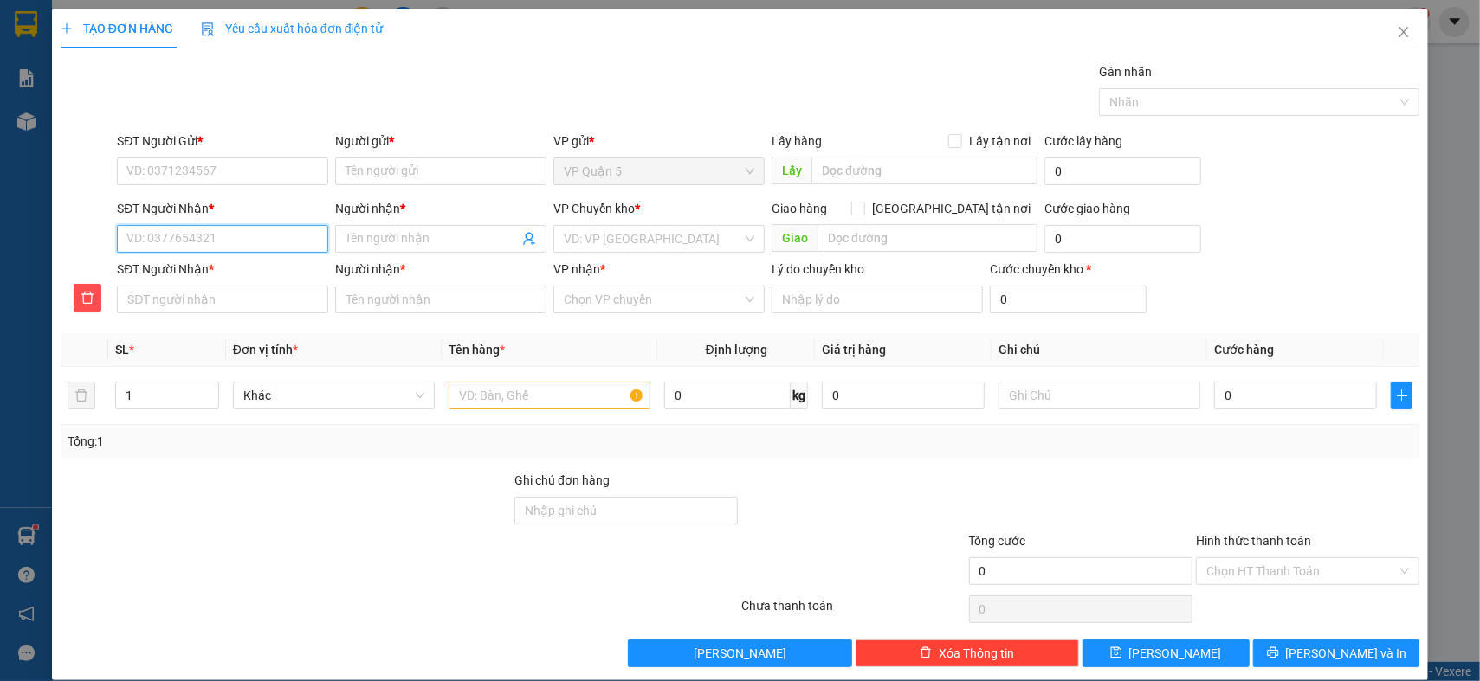
click at [199, 247] on input "SĐT Người Nhận *" at bounding box center [222, 239] width 211 height 28
click at [253, 171] on input "SĐT Người Gửi *" at bounding box center [222, 172] width 211 height 28
click at [235, 236] on input "SĐT Người Nhận *" at bounding box center [222, 239] width 211 height 28
click at [81, 300] on icon "delete" at bounding box center [88, 298] width 14 height 14
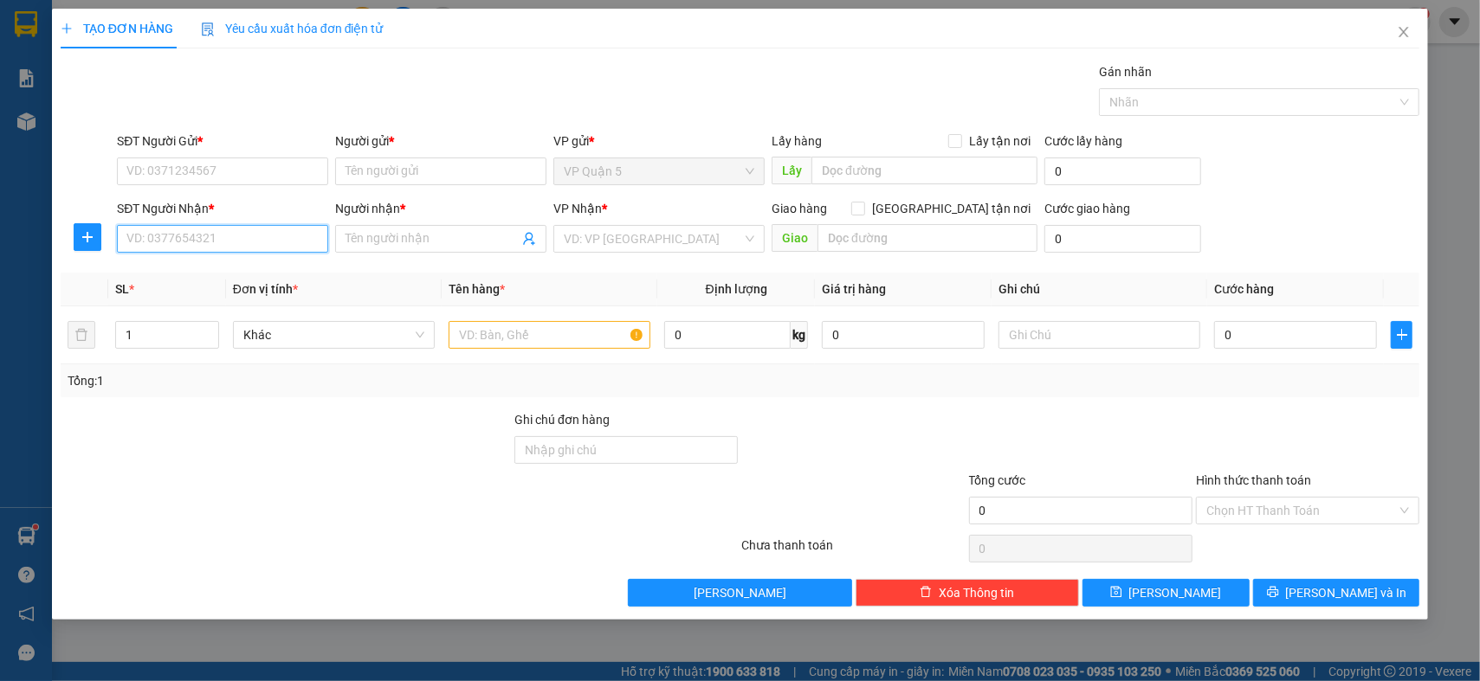
click at [179, 239] on input "SĐT Người Nhận *" at bounding box center [222, 239] width 211 height 28
type input "0978021345"
click at [222, 277] on div "0978021345 - SƯƠNG" at bounding box center [222, 273] width 190 height 19
type input "SƯƠNG"
type input "cầu 25"
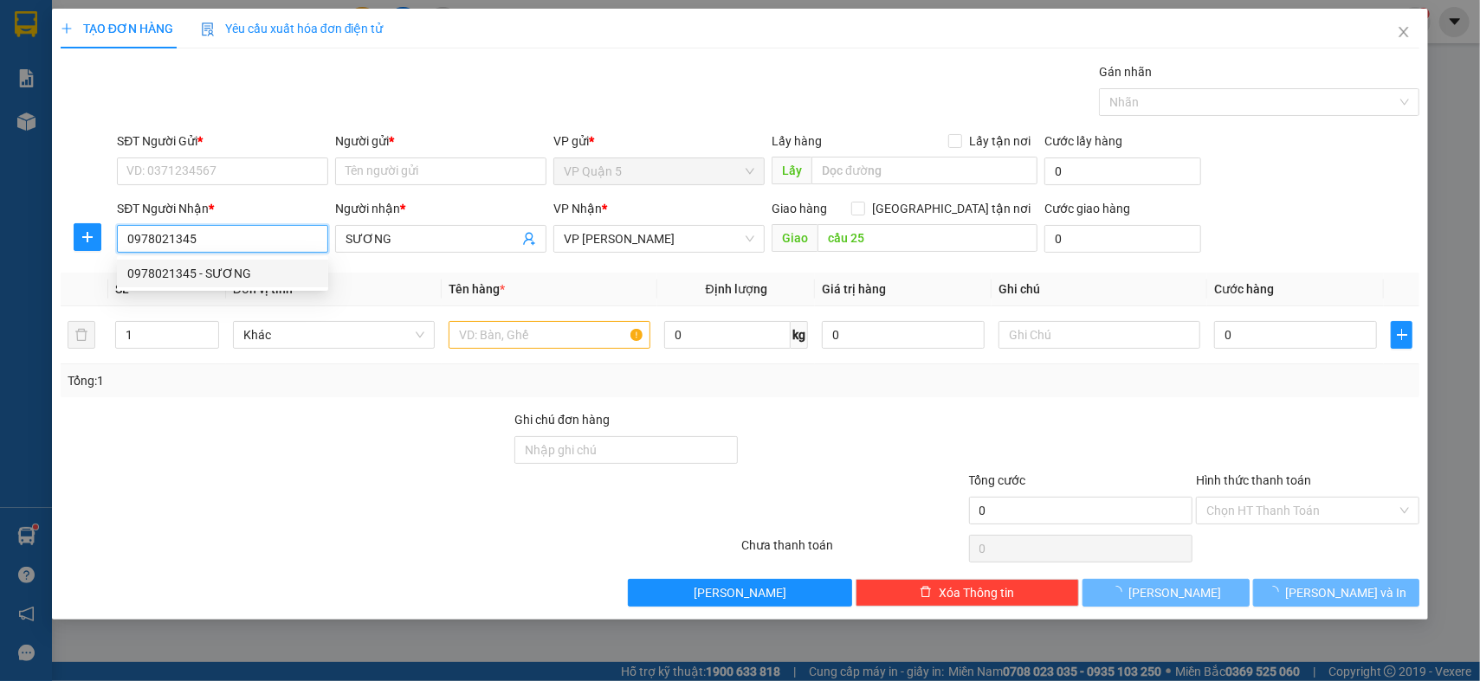
type input "30.000"
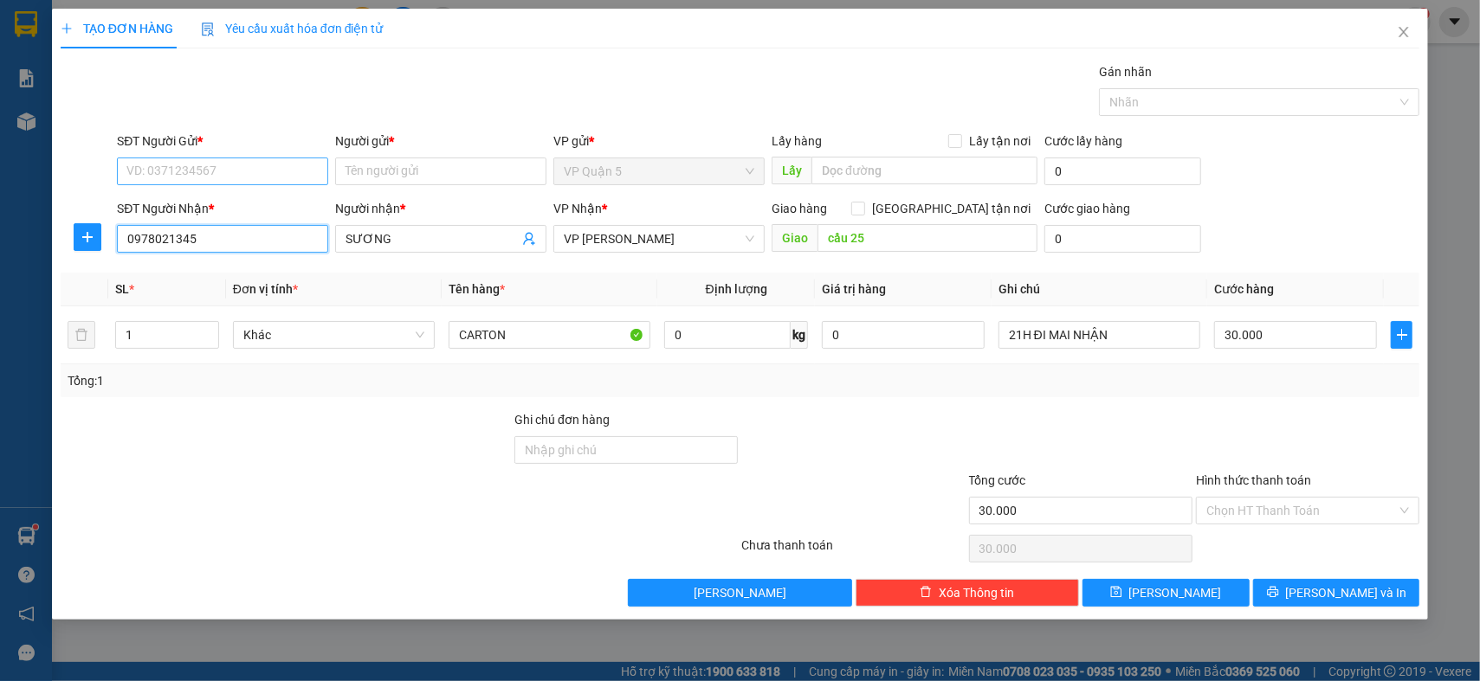
type input "0978021345"
click at [249, 178] on input "SĐT Người Gửi *" at bounding box center [222, 172] width 211 height 28
click at [229, 205] on div "0335781154 - TRUNG" at bounding box center [222, 206] width 190 height 19
type input "0335781154"
type input "TRUNG"
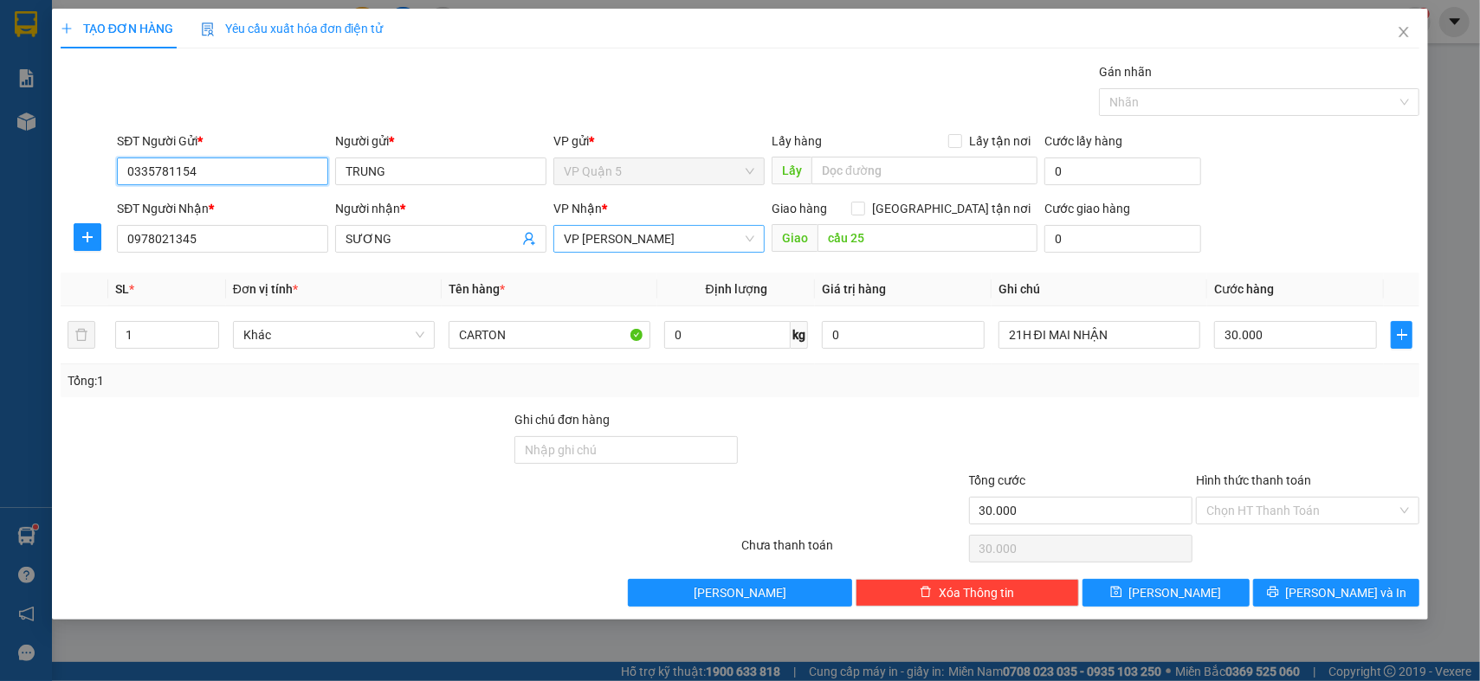
click at [686, 241] on span "VP [PERSON_NAME]" at bounding box center [659, 239] width 190 height 26
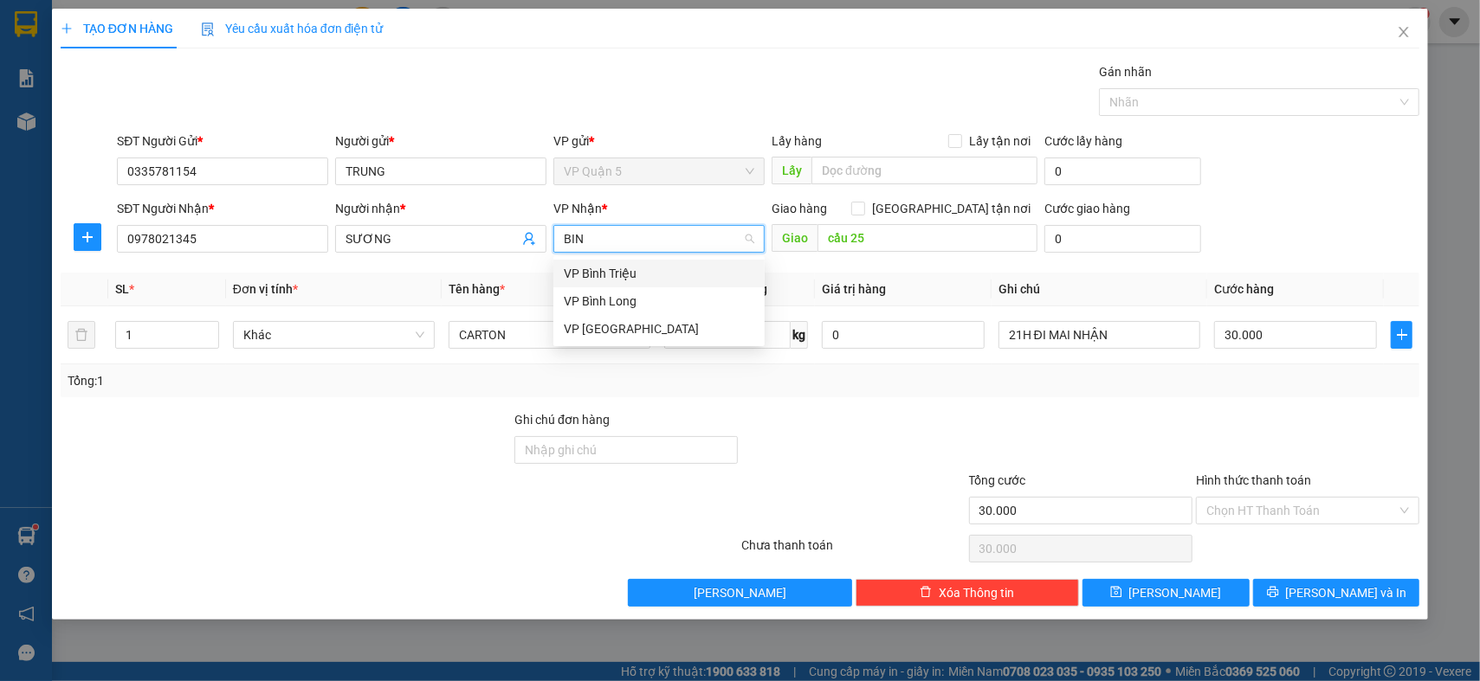
type input "BINH"
click at [617, 321] on div "VP [GEOGRAPHIC_DATA]" at bounding box center [659, 328] width 190 height 19
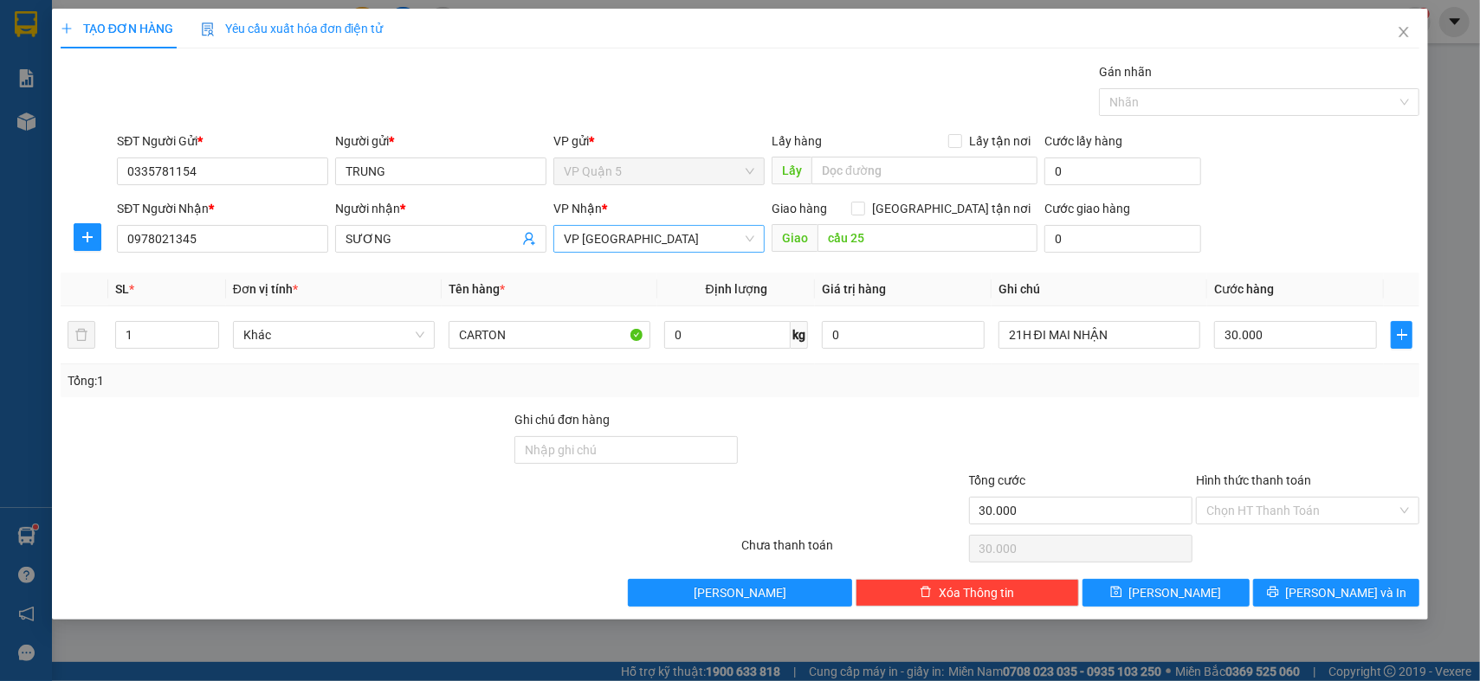
click at [921, 220] on div "Giao hàng [GEOGRAPHIC_DATA] tận nơi" at bounding box center [904, 212] width 266 height 26
click at [919, 243] on input "cầu 25" at bounding box center [927, 238] width 220 height 28
click at [1067, 332] on input "21H ĐI MAI NHẬN" at bounding box center [1099, 335] width 202 height 28
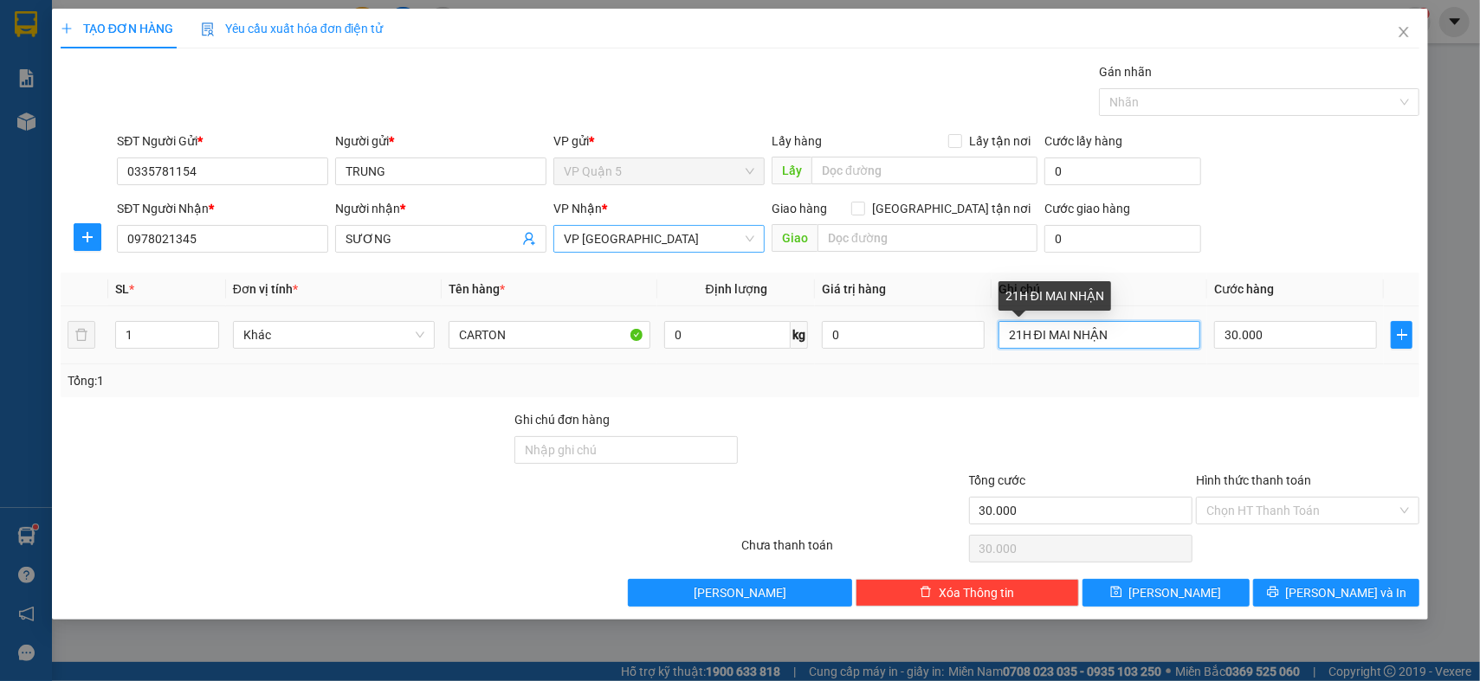
click at [1067, 332] on input "21H ĐI MAI NHẬN" at bounding box center [1099, 335] width 202 height 28
type input "21H ĐI - MAI NHẬN"
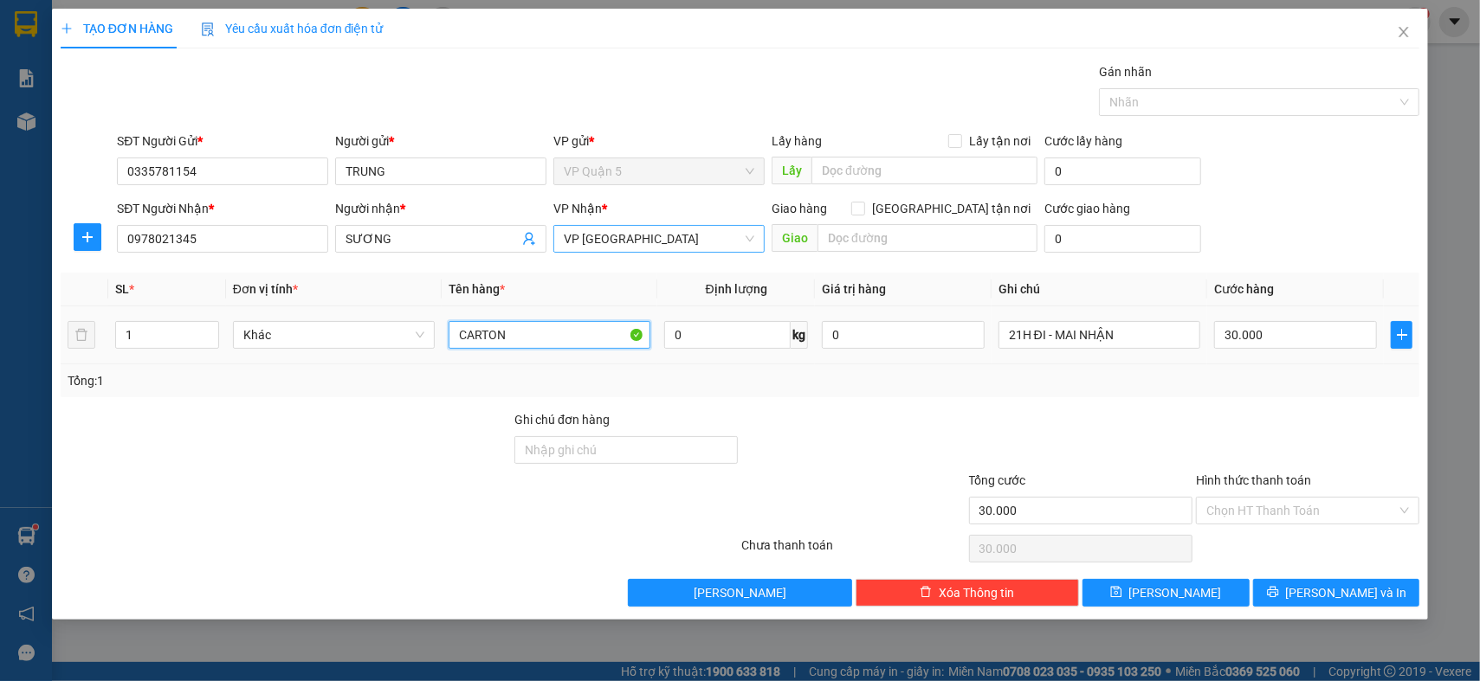
click at [530, 341] on input "CARTON" at bounding box center [549, 335] width 202 height 28
type input "CARTON DẸP [PERSON_NAME]"
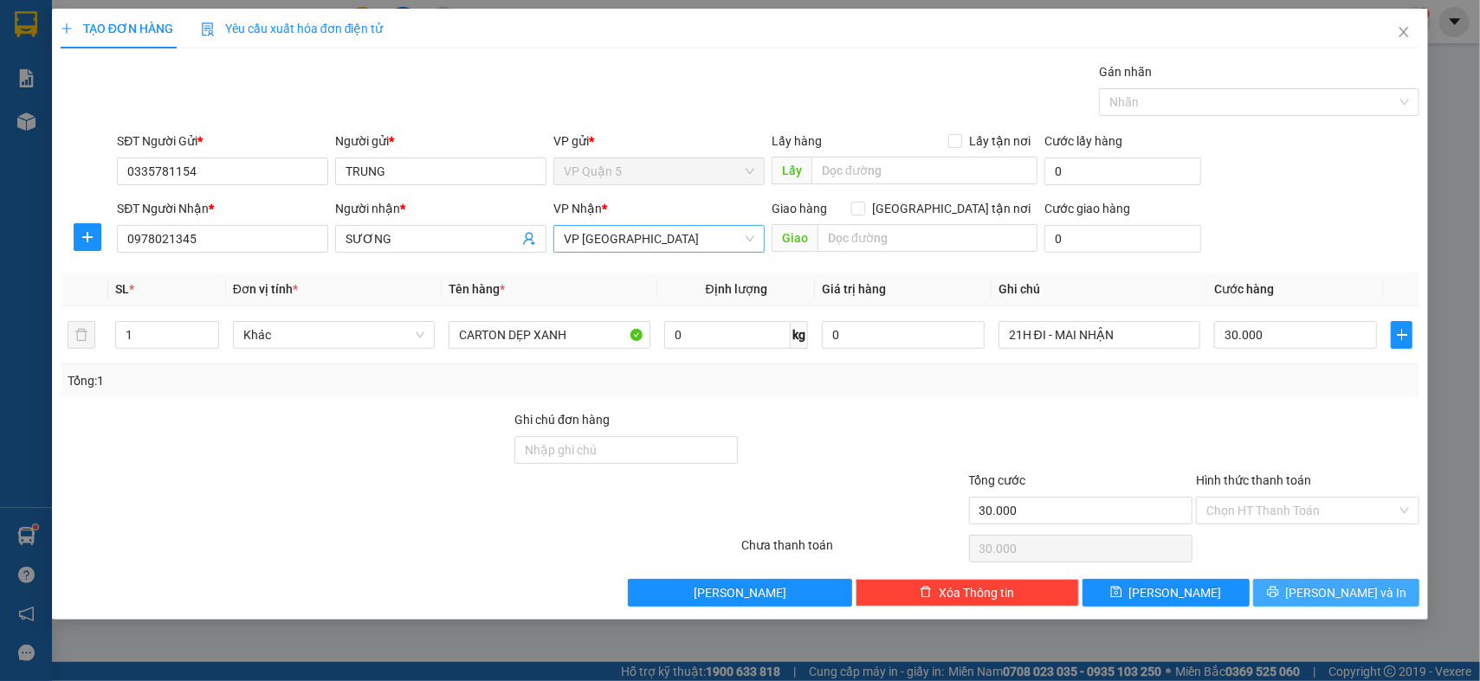
click at [1334, 594] on span "[PERSON_NAME] và In" at bounding box center [1346, 592] width 121 height 19
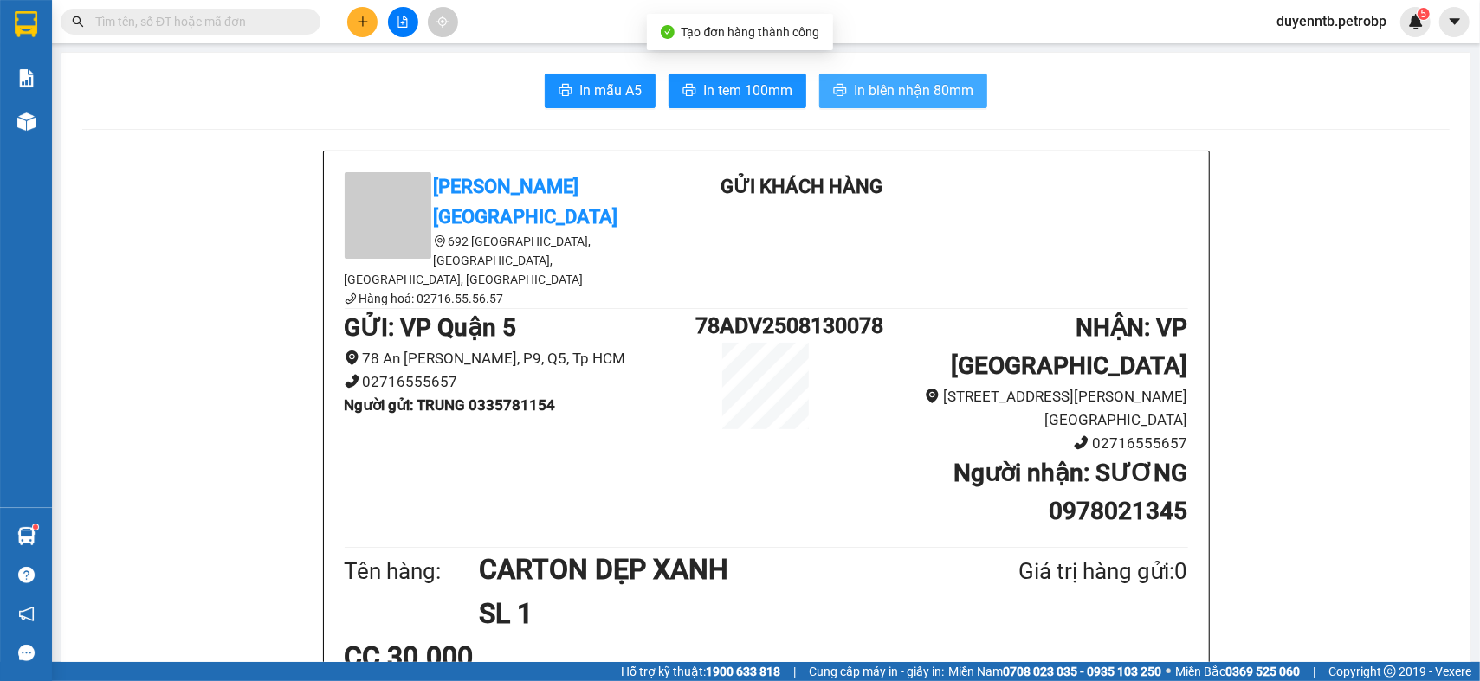
click at [920, 80] on span "In biên nhận 80mm" at bounding box center [913, 91] width 119 height 22
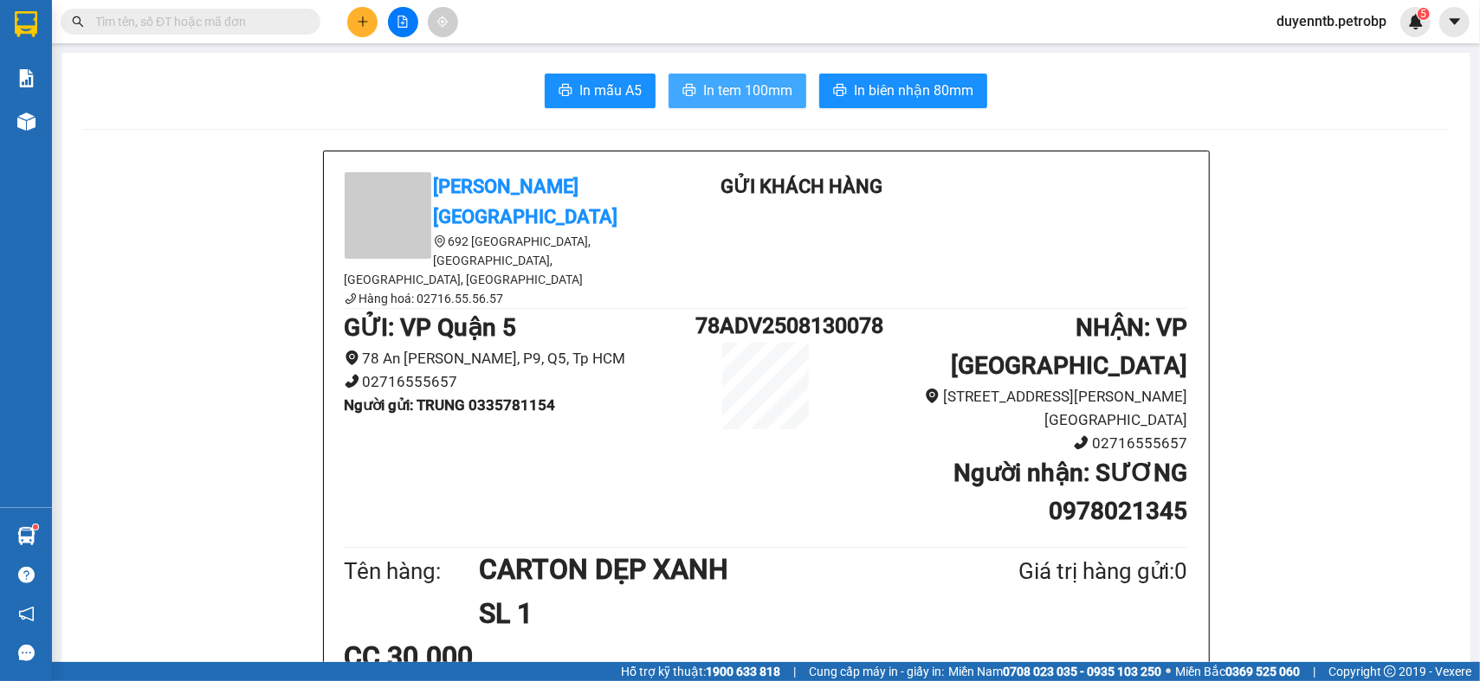
click at [785, 91] on button "In tem 100mm" at bounding box center [737, 91] width 138 height 35
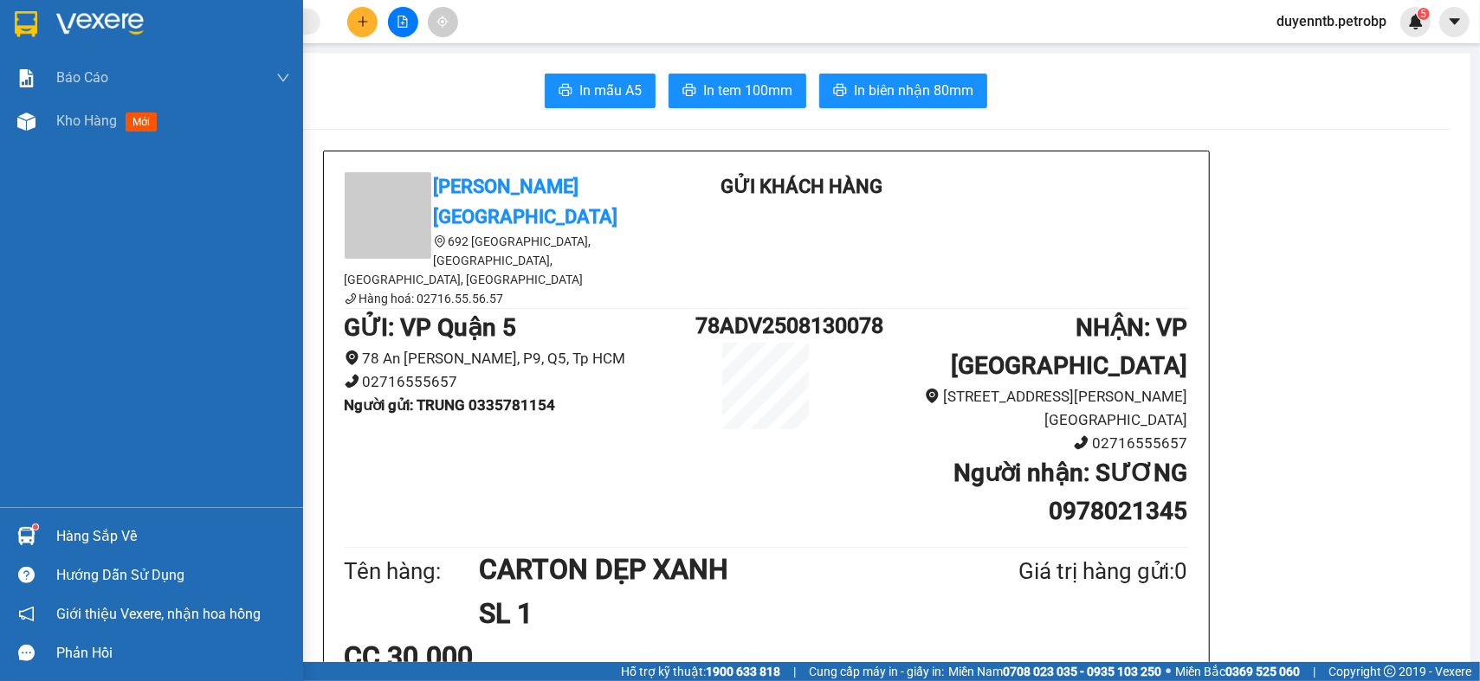
click at [111, 546] on div "Hàng sắp về" at bounding box center [173, 537] width 234 height 26
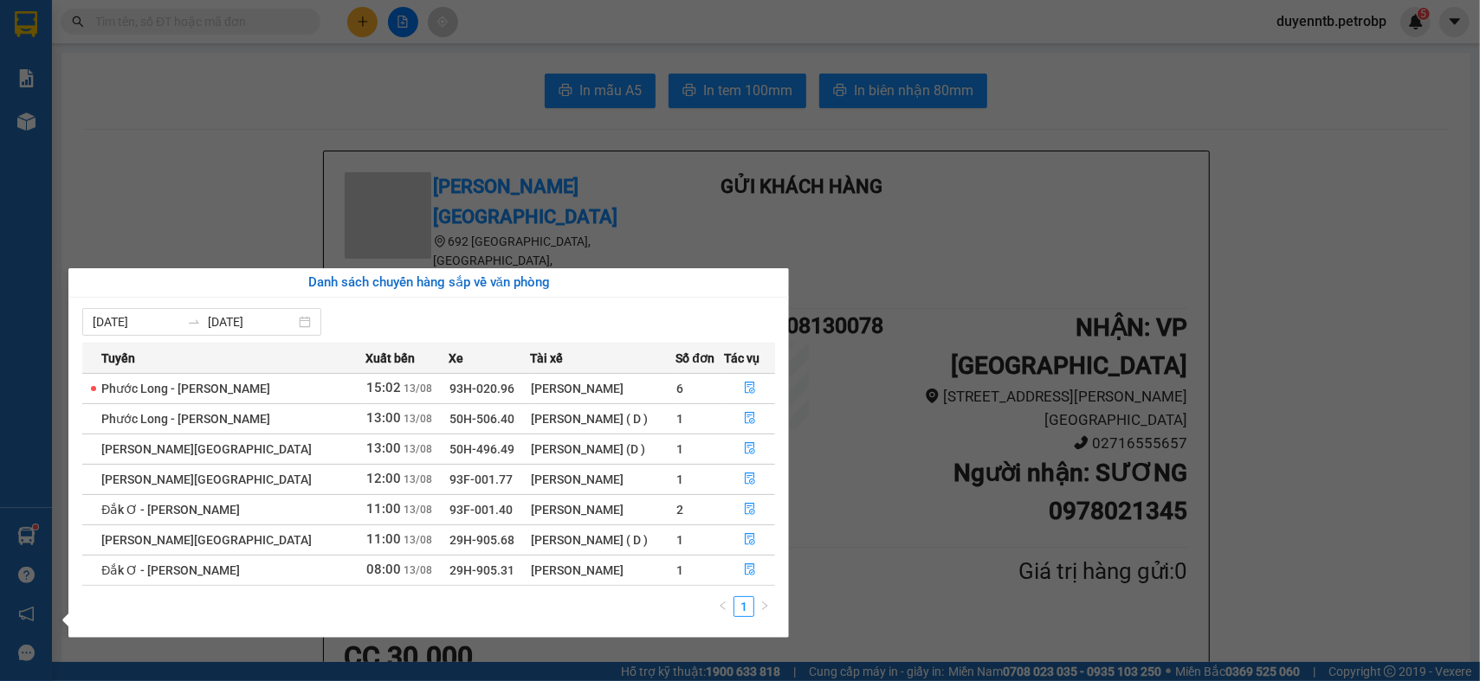
click at [287, 123] on section "Kết quả tìm kiếm ( 0 ) Bộ lọc No Data duyenntb.petrobp 5 Báo cáo BC tiền tận nơ…" at bounding box center [740, 340] width 1480 height 681
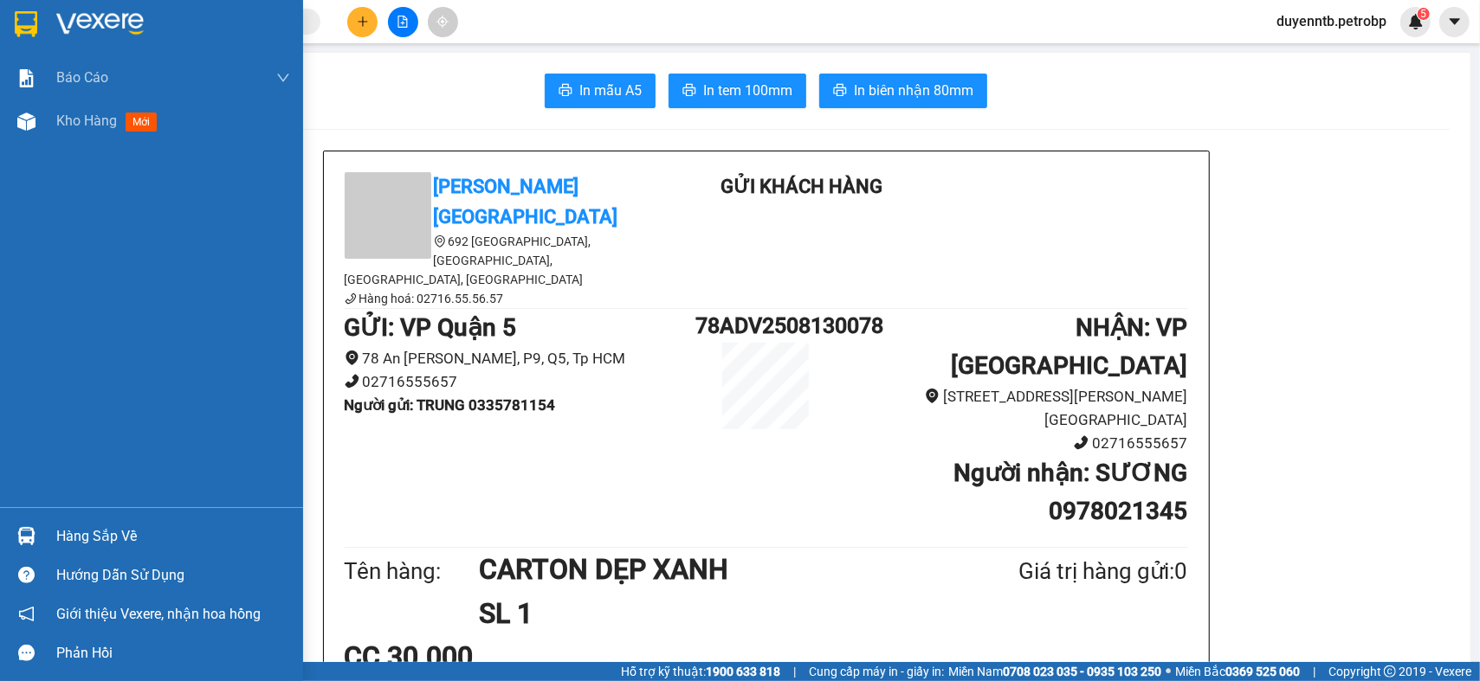
click at [79, 538] on div "Hàng sắp về" at bounding box center [173, 537] width 234 height 26
